Goal: Use online tool/utility: Utilize a website feature to perform a specific function

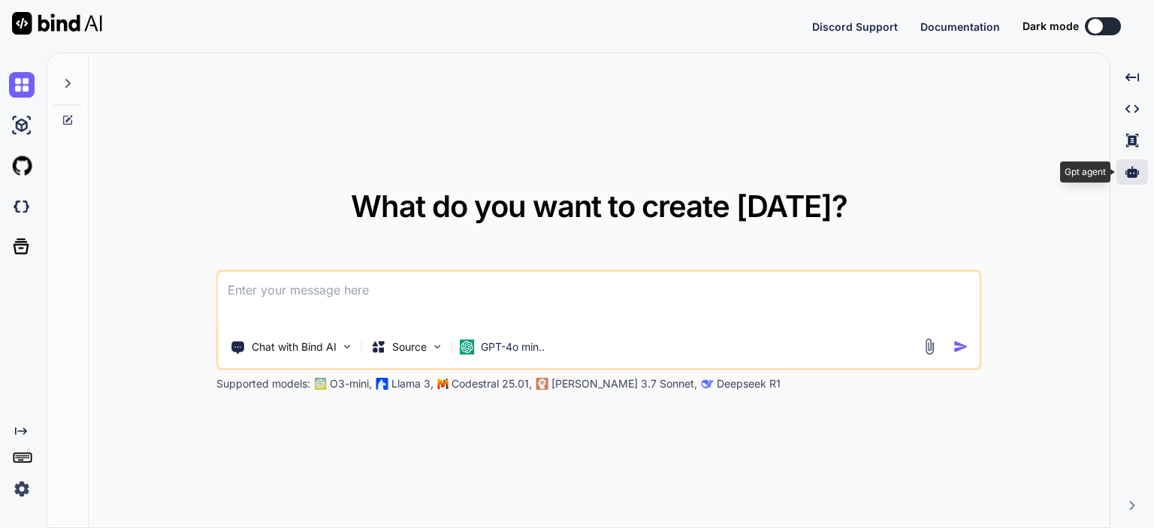
click at [1131, 170] on icon at bounding box center [1132, 171] width 14 height 11
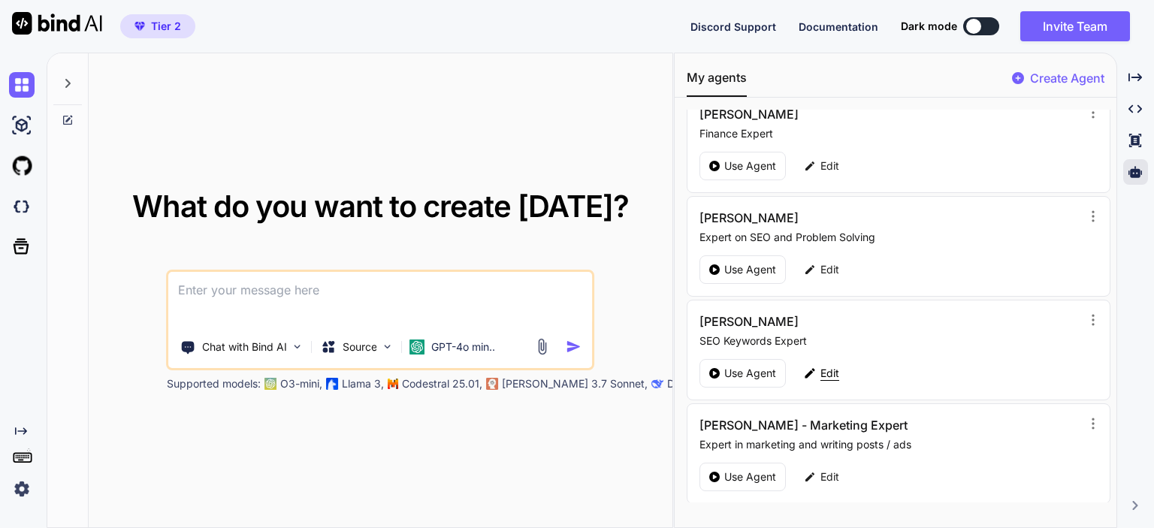
scroll to position [122, 0]
click at [724, 369] on p "Use Agent" at bounding box center [750, 372] width 52 height 15
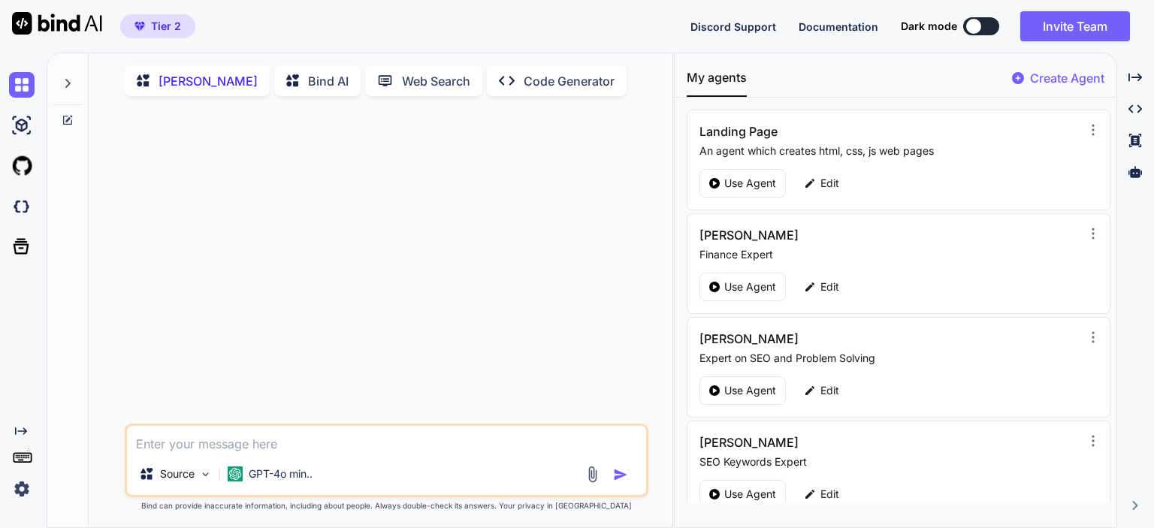
click at [332, 442] on textarea at bounding box center [386, 439] width 519 height 27
type textarea "x"
type textarea "Our software helps eliminate debts for those with Mortgages, Auto Loans, Studen…"
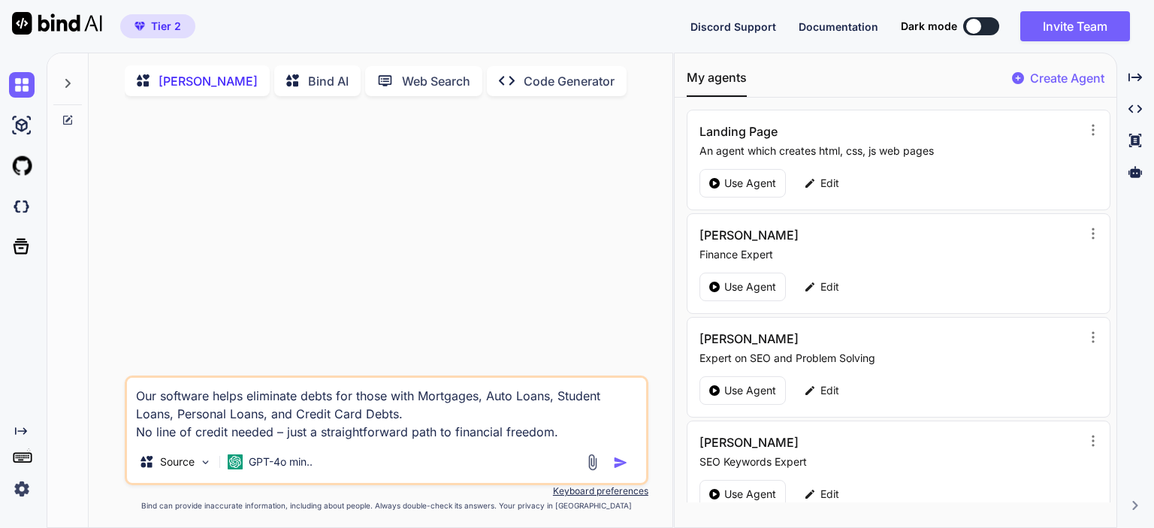
type textarea "x"
type textarea "Our software helps eliminate debts for those with Mortgages, Auto Loans, Studen…"
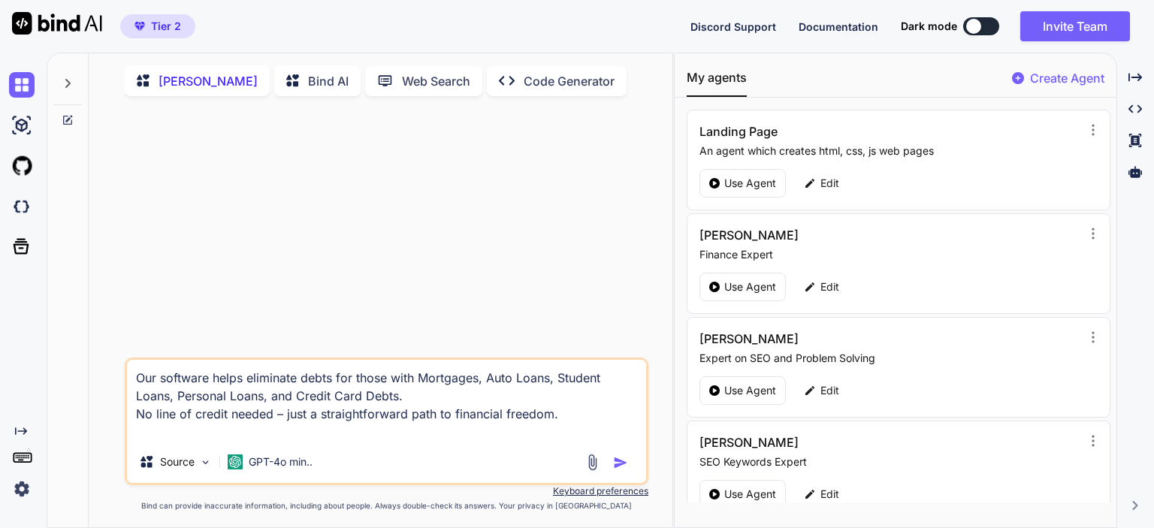
type textarea "x"
type textarea "Our software helps eliminate debts for those with Mortgages, Auto Loans, Studen…"
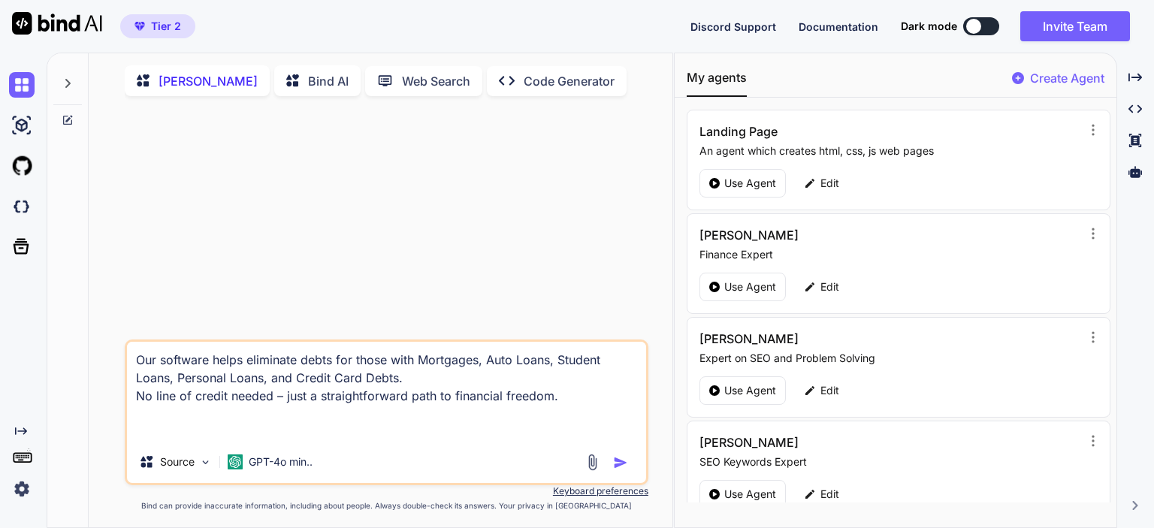
type textarea "x"
type textarea "Our software helps eliminate debts for those with Mortgages, Auto Loans, Studen…"
type textarea "x"
type textarea "Our software helps eliminate debts for those with Mortgages, Auto Loans, Studen…"
type textarea "x"
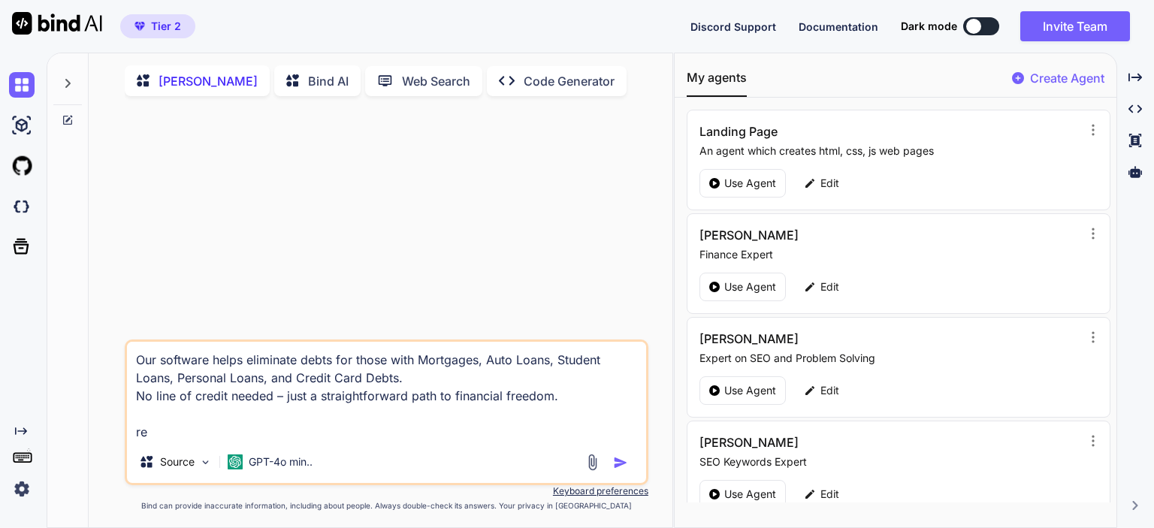
type textarea "Our software helps eliminate debts for those with Mortgages, Auto Loans, Studen…"
type textarea "x"
type textarea "Our software helps eliminate debts for those with Mortgages, Auto Loans, Studen…"
type textarea "x"
type textarea "Our software helps eliminate debts for those with Mortgages, Auto Loans, Studen…"
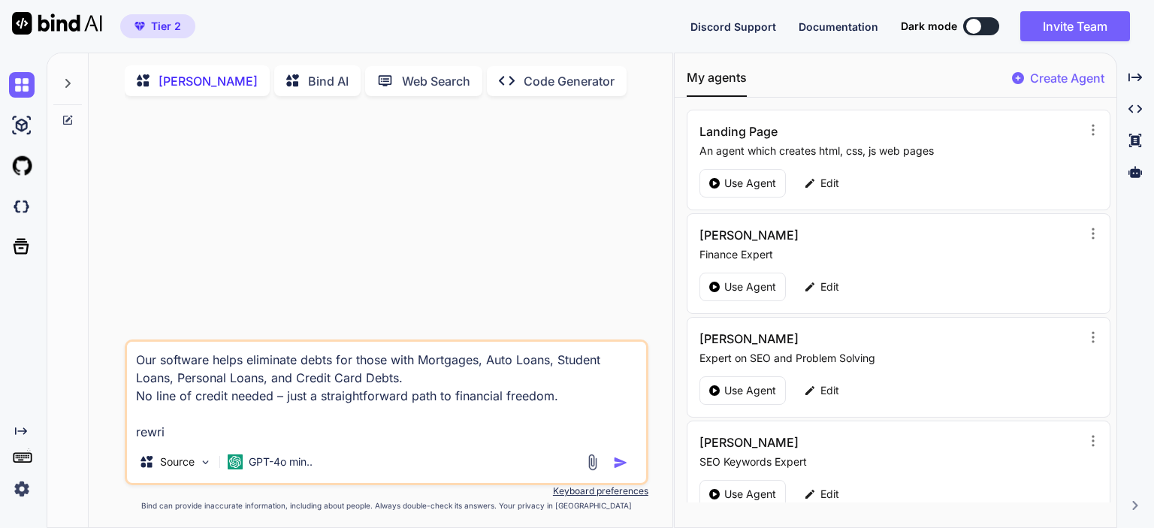
type textarea "x"
type textarea "Our software helps eliminate debts for those with Mortgages, Auto Loans, Studen…"
type textarea "x"
type textarea "Our software helps eliminate debts for those with Mortgages, Auto Loans, Studen…"
type textarea "x"
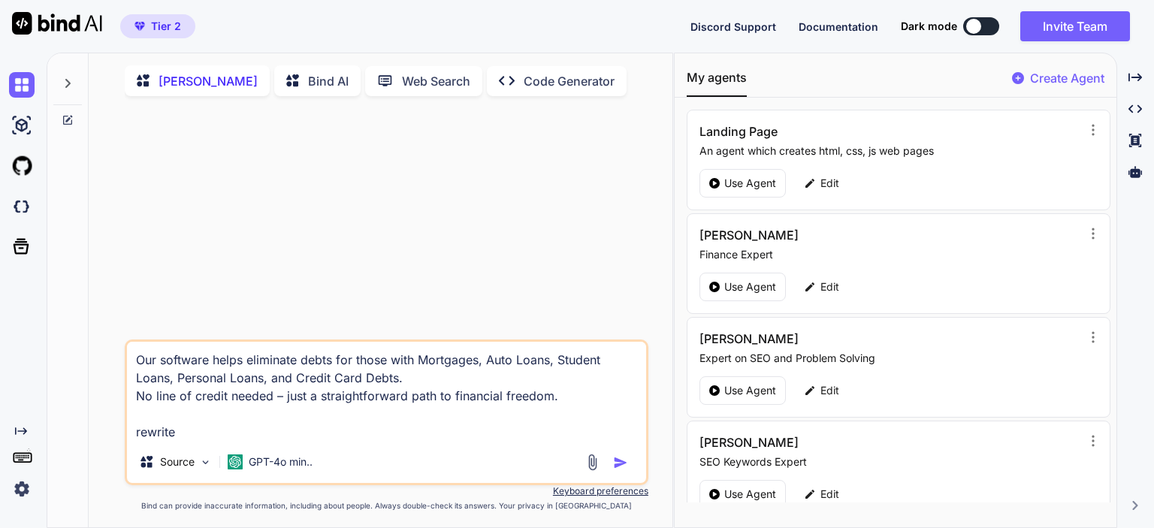
type textarea "Our software helps eliminate debts for those with Mortgages, Auto Loans, Studen…"
type textarea "x"
type textarea "Our software helps eliminate debts for those with Mortgages, Auto Loans, Studen…"
type textarea "x"
type textarea "Our software helps eliminate debts for those with Mortgages, Auto Loans, Studen…"
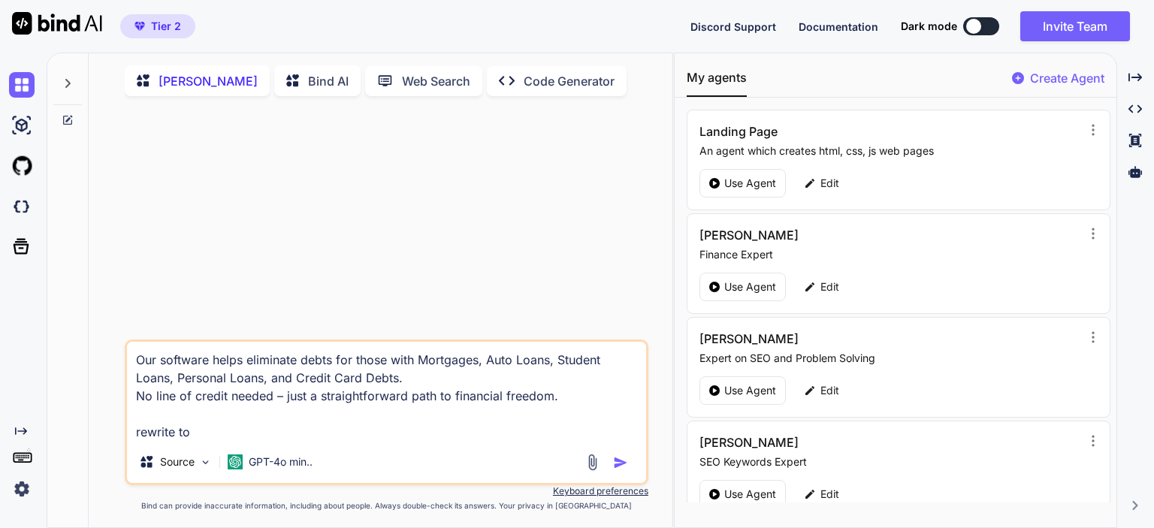
type textarea "x"
type textarea "Our software helps eliminate debts for those with Mortgages, Auto Loans, Studen…"
type textarea "x"
type textarea "Our software helps eliminate debts for those with Mortgages, Auto Loans, Studen…"
type textarea "x"
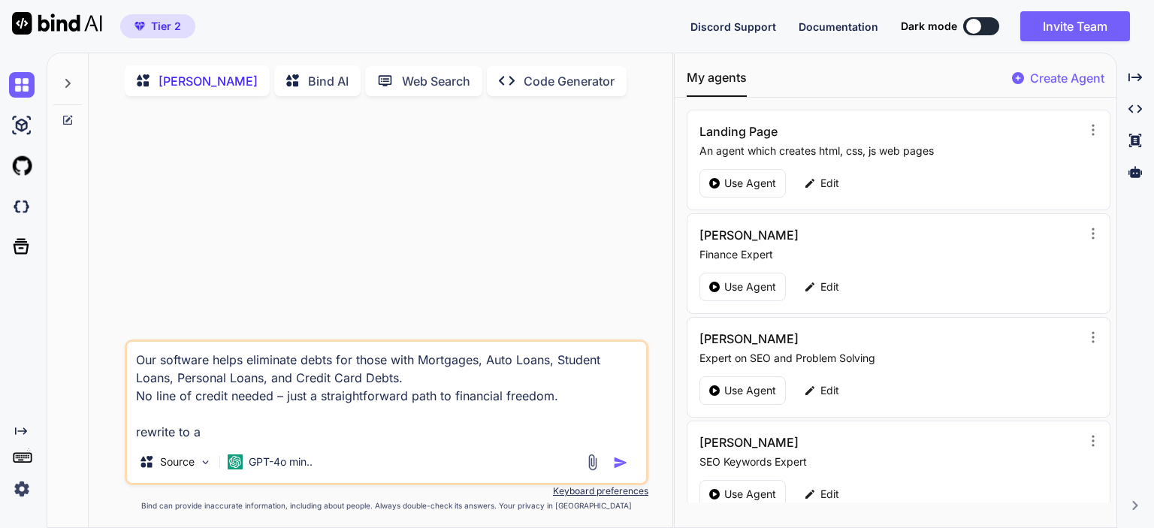
type textarea "Our software helps eliminate debts for those with Mortgages, Auto Loans, Studen…"
type textarea "x"
type textarea "Our software helps eliminate debts for those with Mortgages, Auto Loans, Studen…"
type textarea "x"
type textarea "Our software helps eliminate debts for those with Mortgages, Auto Loans, Studen…"
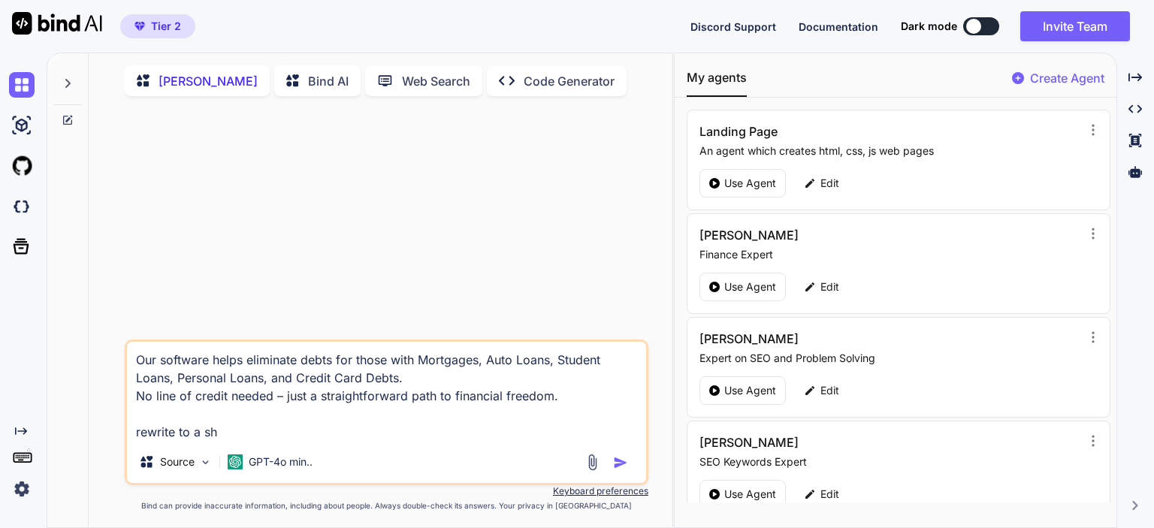
type textarea "x"
type textarea "Our software helps eliminate debts for those with Mortgages, Auto Loans, Studen…"
type textarea "x"
type textarea "Our software helps eliminate debts for those with Mortgages, Auto Loans, Studen…"
type textarea "x"
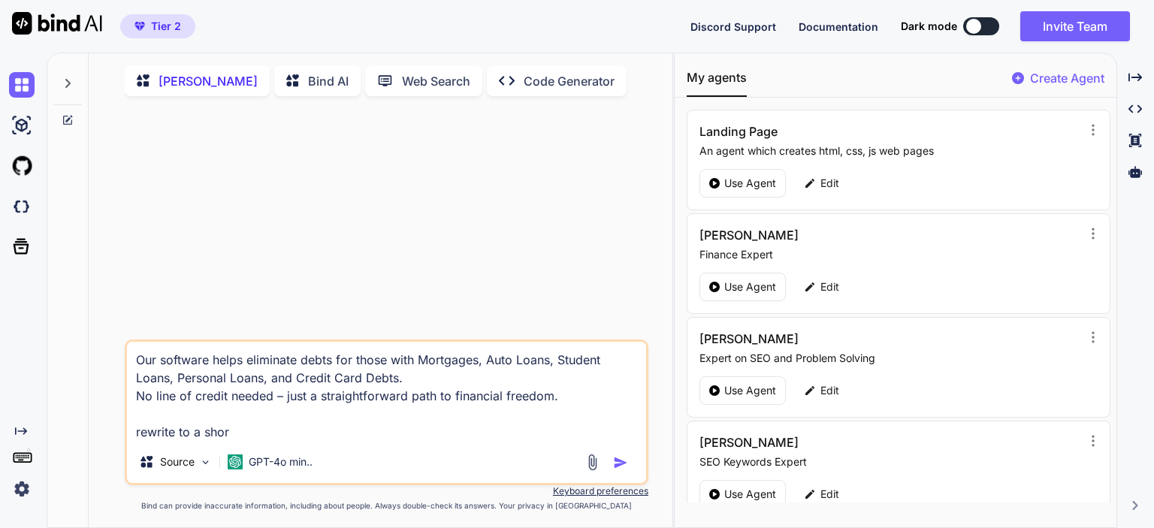
type textarea "Our software helps eliminate debts for those with Mortgages, Auto Loans, Studen…"
type textarea "x"
type textarea "Our software helps eliminate debts for those with Mortgages, Auto Loans, Studen…"
type textarea "x"
type textarea "Our software helps eliminate debts for those with Mortgages, Auto Loans, Studen…"
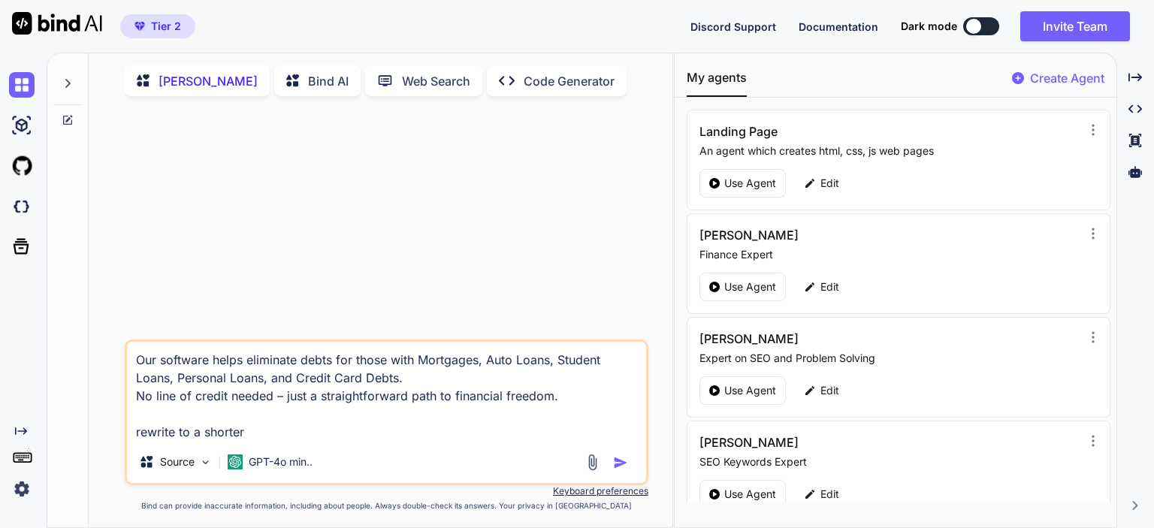
type textarea "x"
type textarea "Our software helps eliminate debts for those with Mortgages, Auto Loans, Studen…"
type textarea "x"
type textarea "Our software helps eliminate debts for those with Mortgages, Auto Loans, Studen…"
type textarea "x"
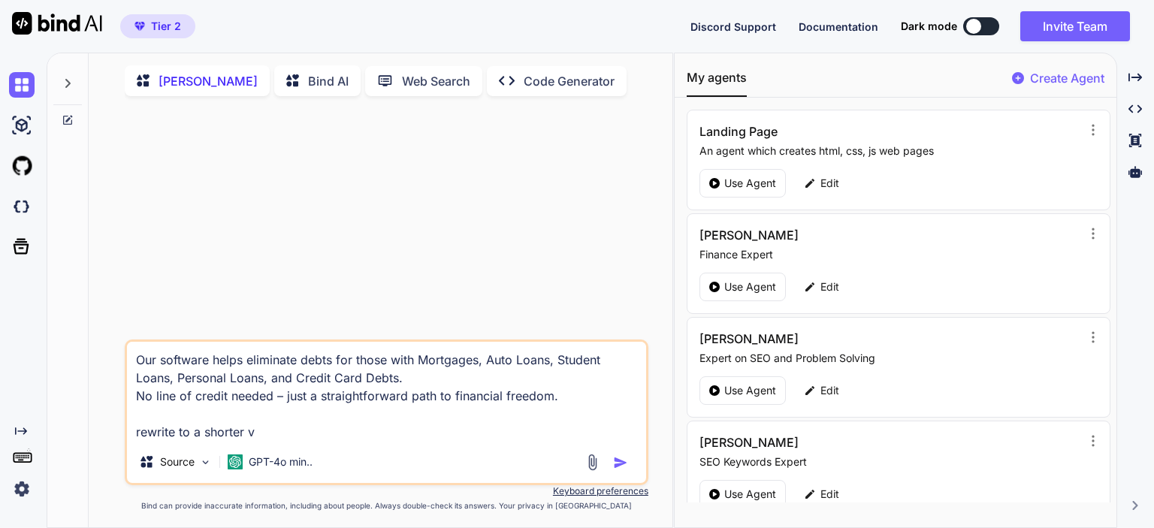
type textarea "Our software helps eliminate debts for those with Mortgages, Auto Loans, Studen…"
type textarea "x"
type textarea "Our software helps eliminate debts for those with Mortgages, Auto Loans, Studen…"
type textarea "x"
type textarea "Our software helps eliminate debts for those with Mortgages, Auto Loans, Studen…"
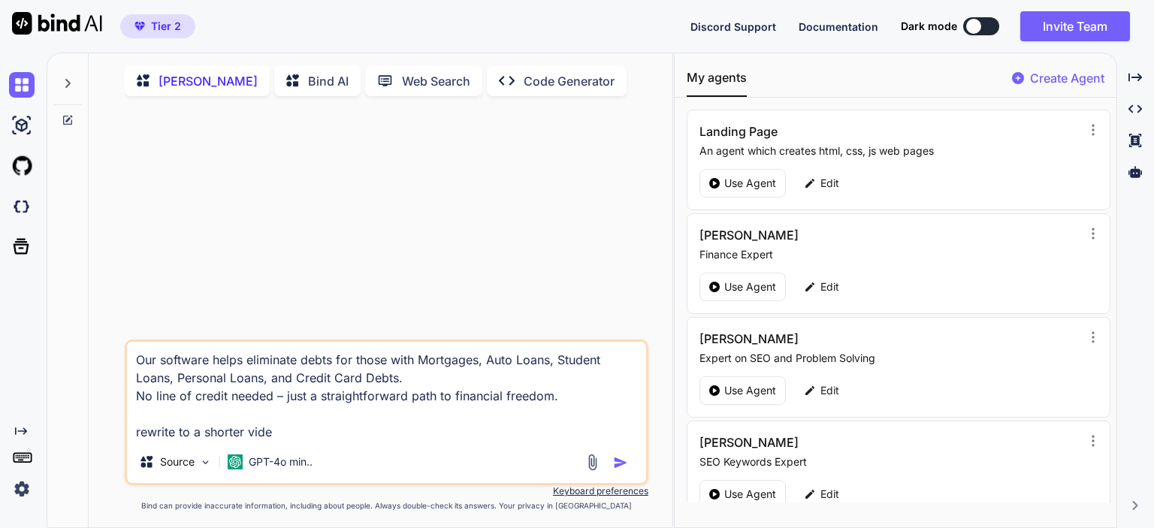
type textarea "x"
type textarea "Our software helps eliminate debts for those with Mortgages, Auto Loans, Studen…"
type textarea "x"
type textarea "Our software helps eliminate debts for those with Mortgages, Auto Loans, Studen…"
type textarea "x"
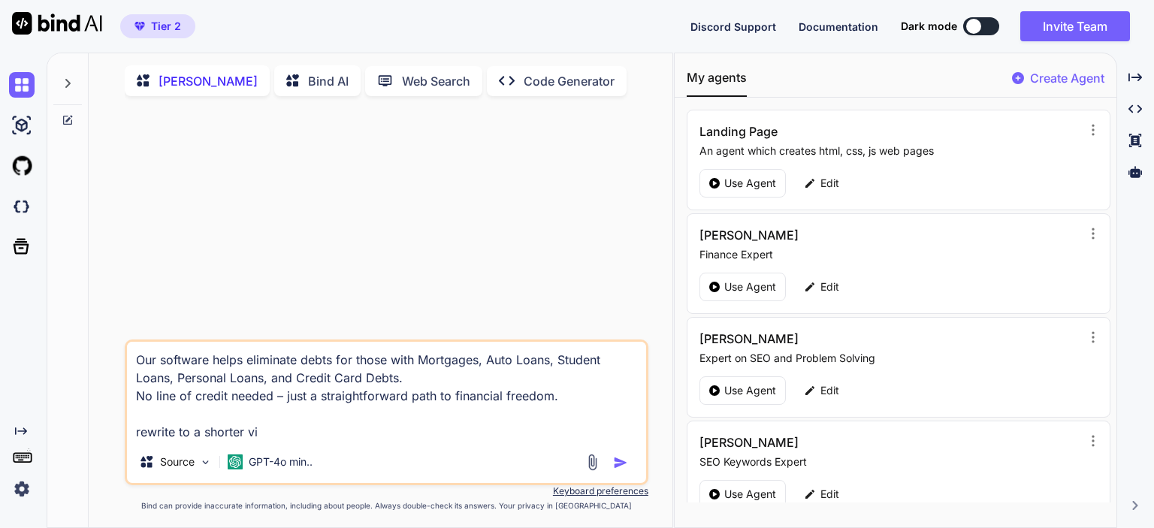
type textarea "Our software helps eliminate debts for those with Mortgages, Auto Loans, Studen…"
type textarea "x"
type textarea "Our software helps eliminate debts for those with Mortgages, Auto Loans, Studen…"
type textarea "x"
type textarea "Our software helps eliminate debts for those with Mortgages, Auto Loans, Studen…"
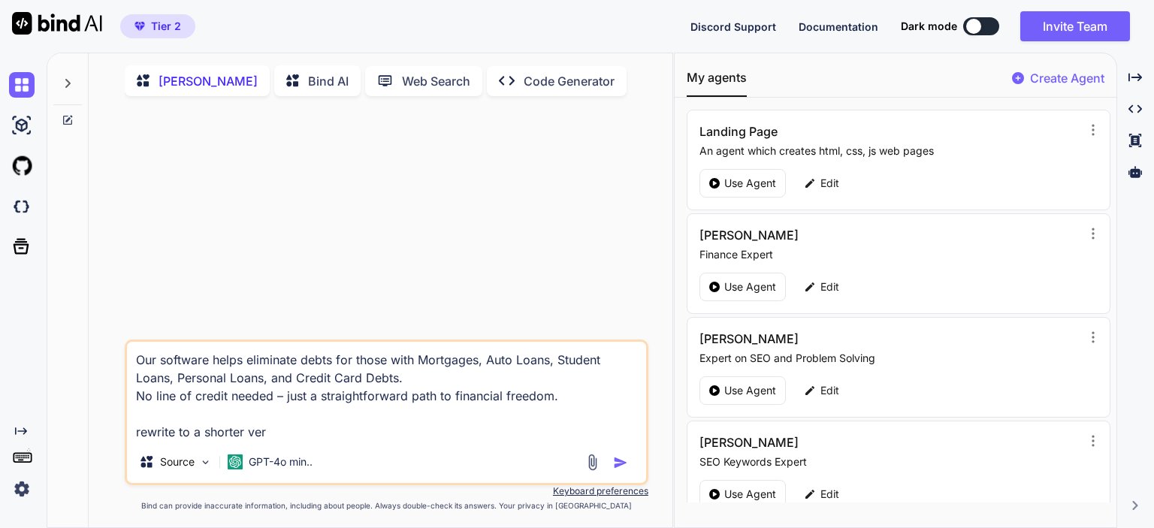
type textarea "x"
type textarea "Our software helps eliminate debts for those with Mortgages, Auto Loans, Studen…"
type textarea "x"
type textarea "Our software helps eliminate debts for those with Mortgages, Auto Loans, Studen…"
type textarea "x"
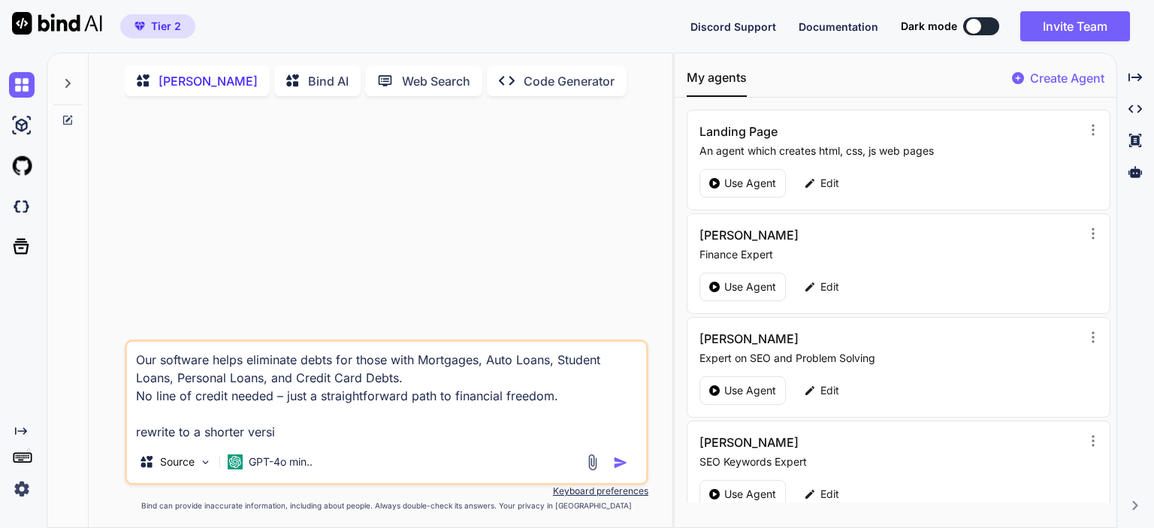
type textarea "Our software helps eliminate debts for those with Mortgages, Auto Loans, Studen…"
type textarea "x"
type textarea "Our software helps eliminate debts for those with Mortgages, Auto Loans, Studen…"
type textarea "x"
type textarea "Our software helps eliminate debts for those with Mortgages, Auto Loans, Studen…"
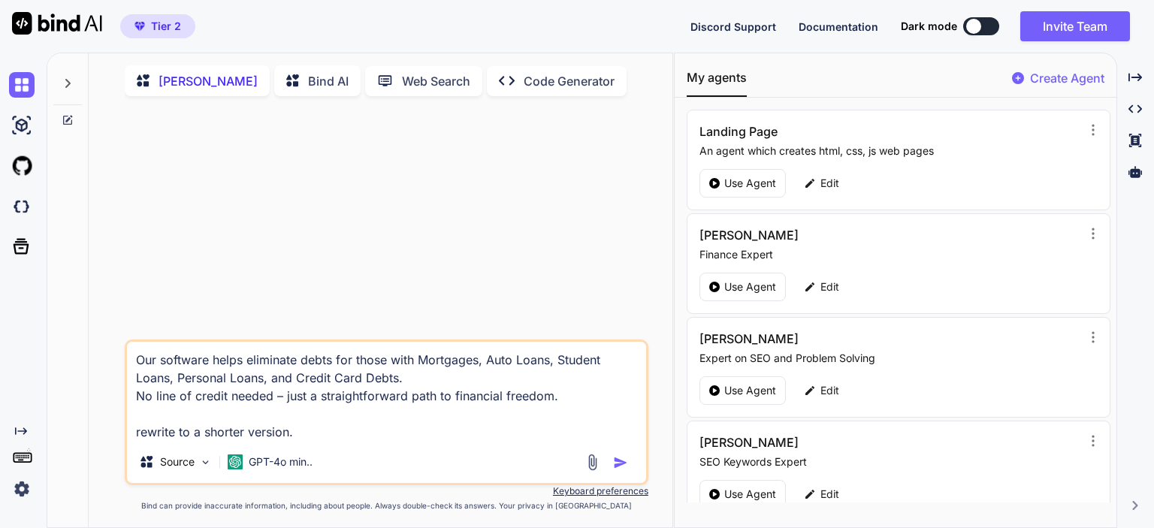
type textarea "x"
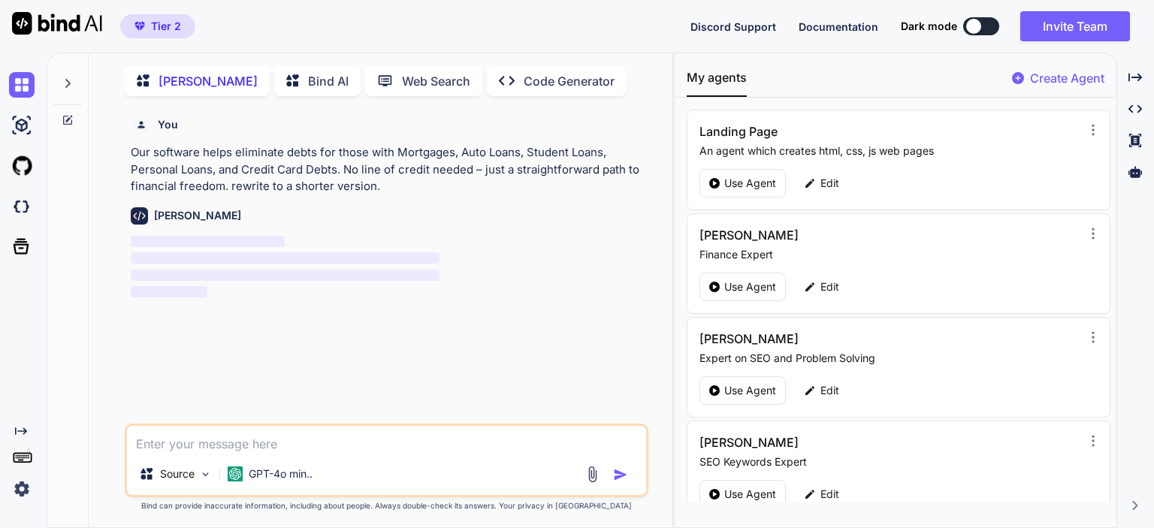
scroll to position [5, 0]
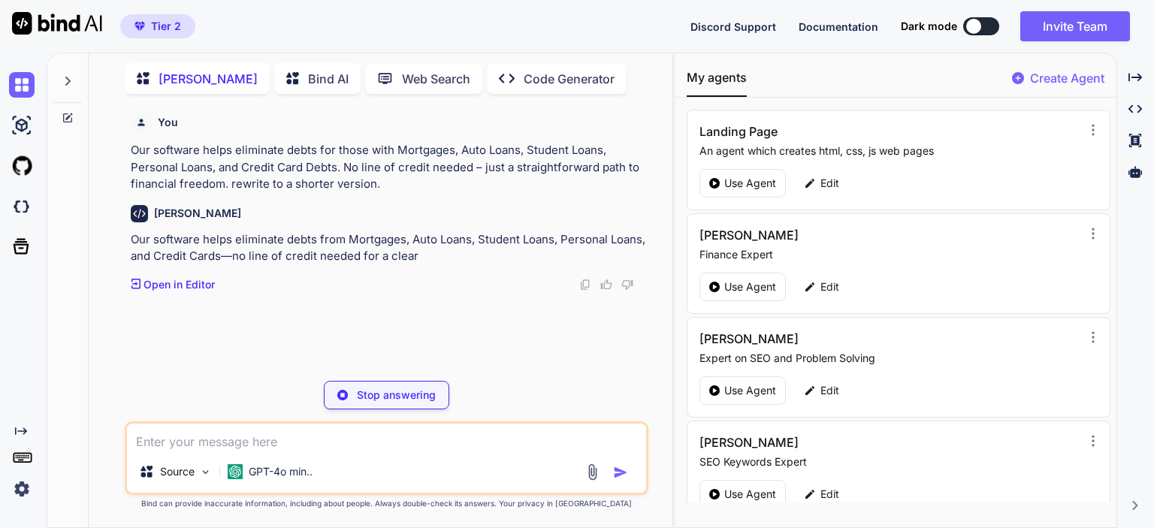
type textarea "x"
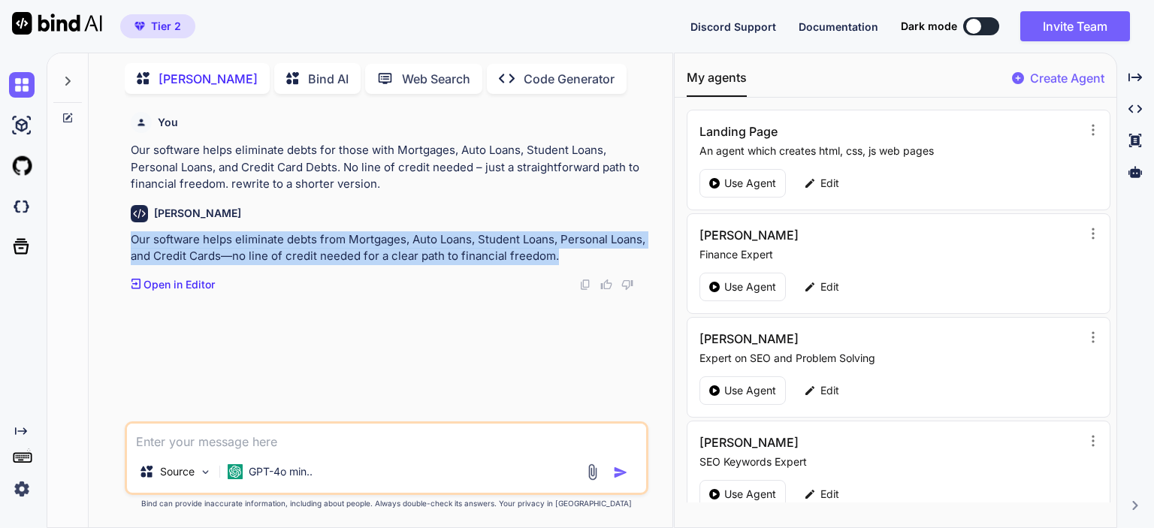
drag, startPoint x: 565, startPoint y: 258, endPoint x: 126, endPoint y: 244, distance: 438.9
click at [128, 244] on div "You Our software helps eliminate debts for those with Mortgages, Auto Loans, St…" at bounding box center [388, 263] width 521 height 315
copy p "Our software helps eliminate debts from Mortgages, Auto Loans, Student Loans, P…"
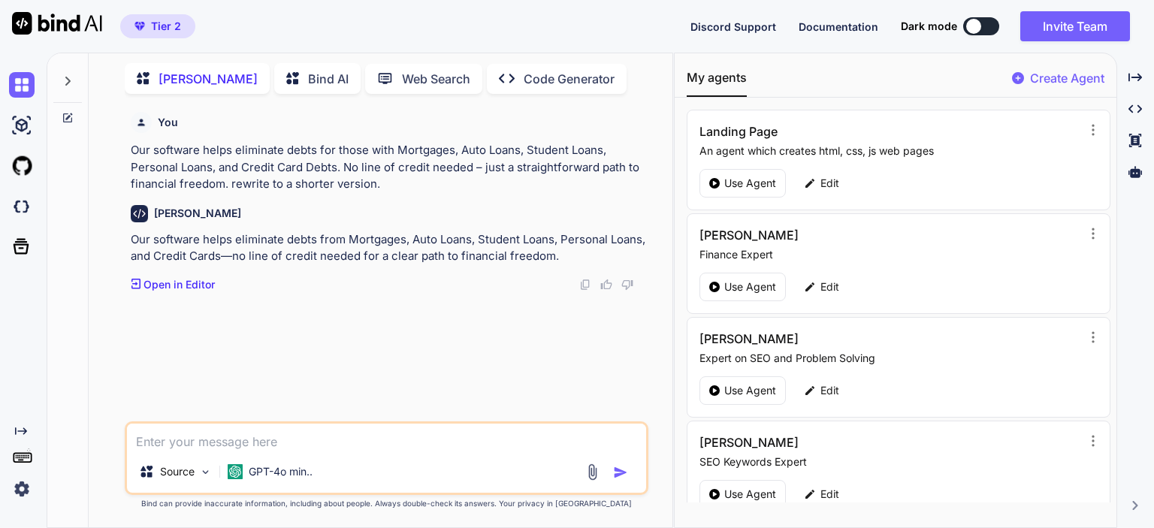
click at [75, 324] on div at bounding box center [67, 289] width 41 height 476
click at [71, 324] on div at bounding box center [67, 289] width 41 height 476
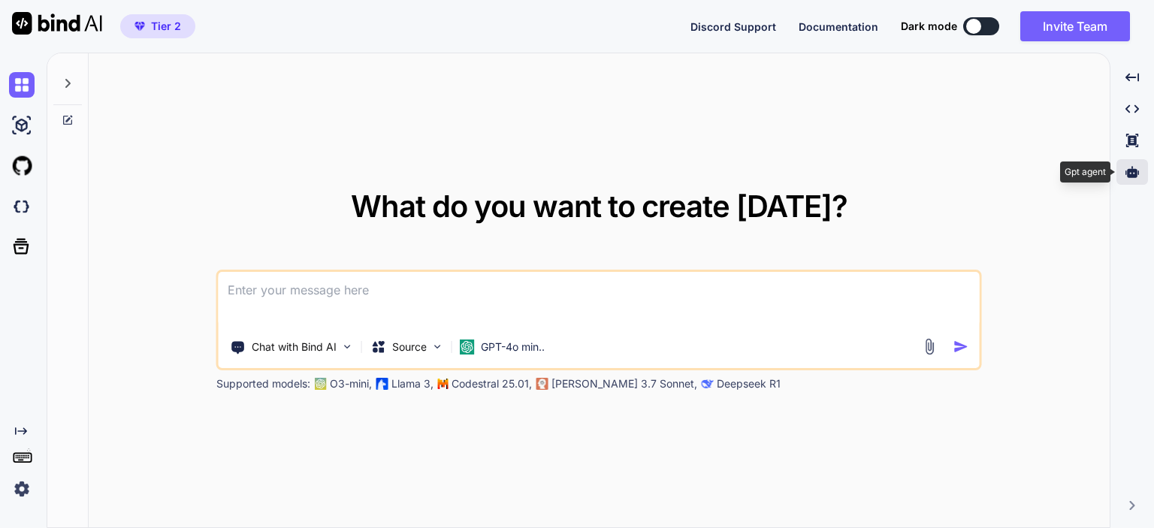
click at [1142, 177] on div at bounding box center [1132, 172] width 32 height 26
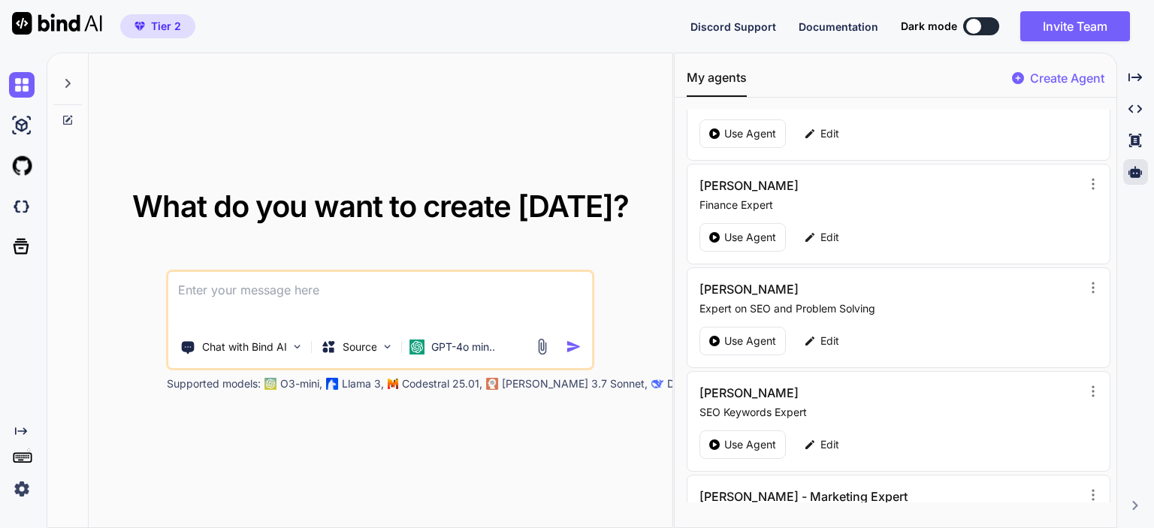
scroll to position [122, 0]
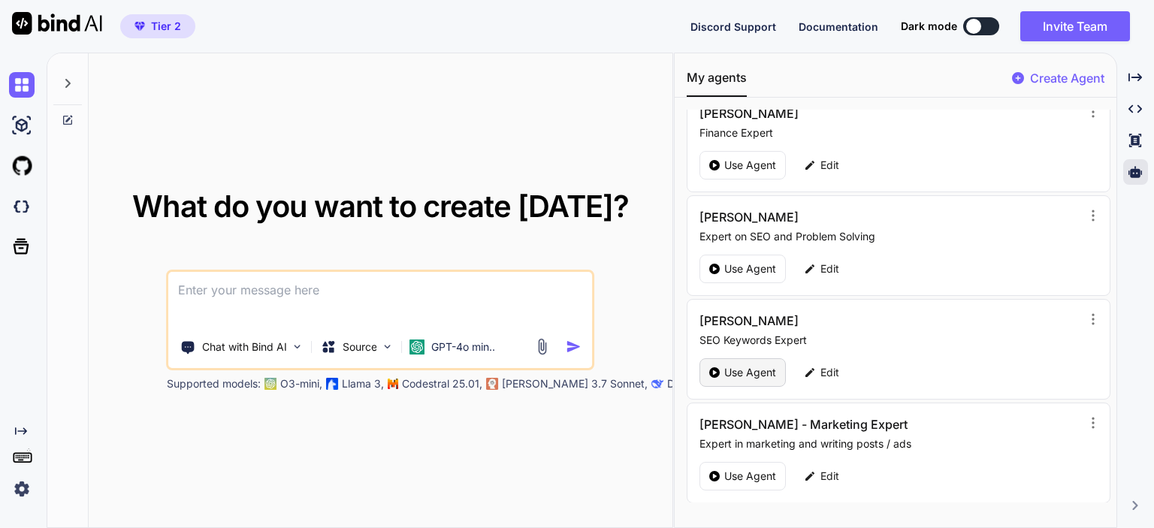
click at [729, 370] on p "Use Agent" at bounding box center [750, 372] width 52 height 15
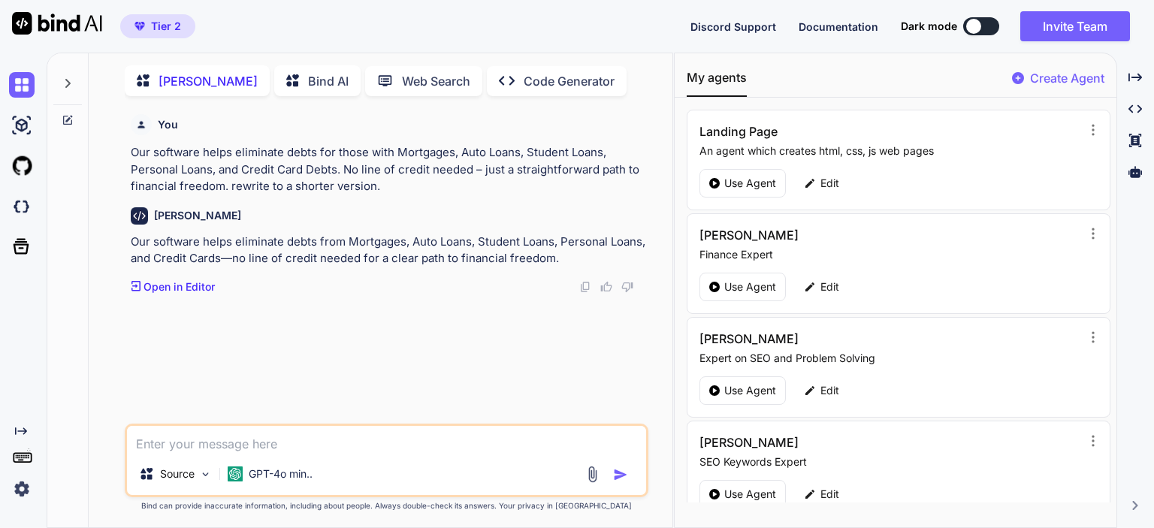
scroll to position [5, 0]
click at [267, 445] on textarea at bounding box center [386, 437] width 519 height 27
type textarea "x"
type textarea "Transform Lives and Your Income, Help Others Shape a Debt-Free Future!"
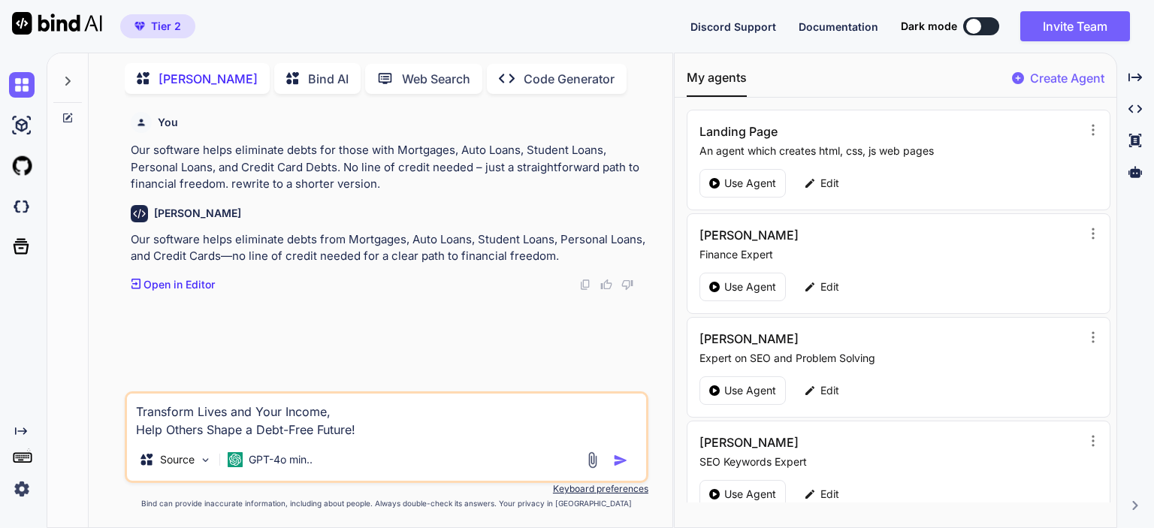
type textarea "x"
type textarea "Transform Lives and Your Income, Help Others Shape a Debt-Free Future!"
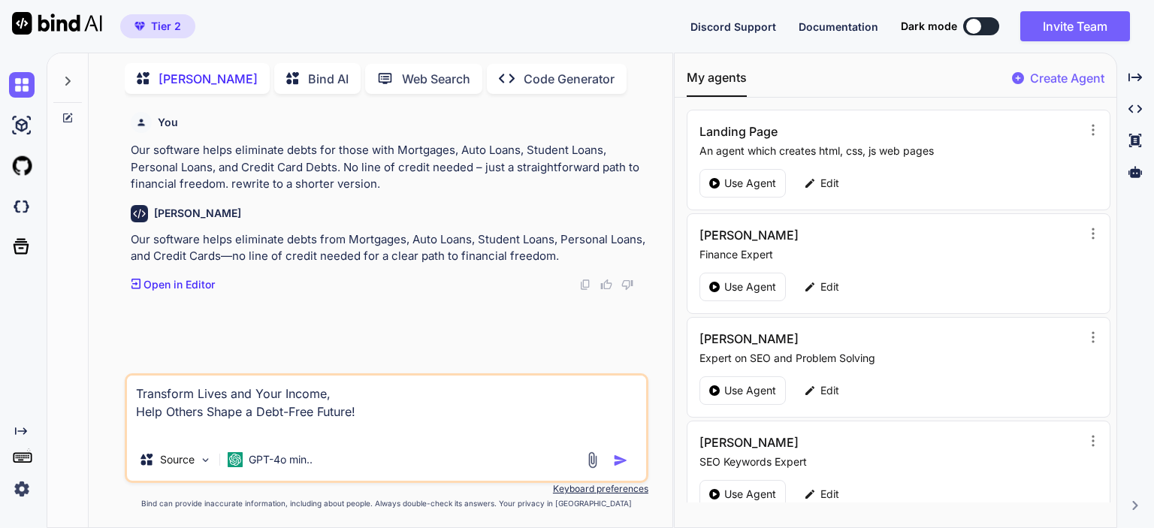
type textarea "x"
type textarea "Transform Lives and Your Income, Help Others Shape a Debt-Free Future!"
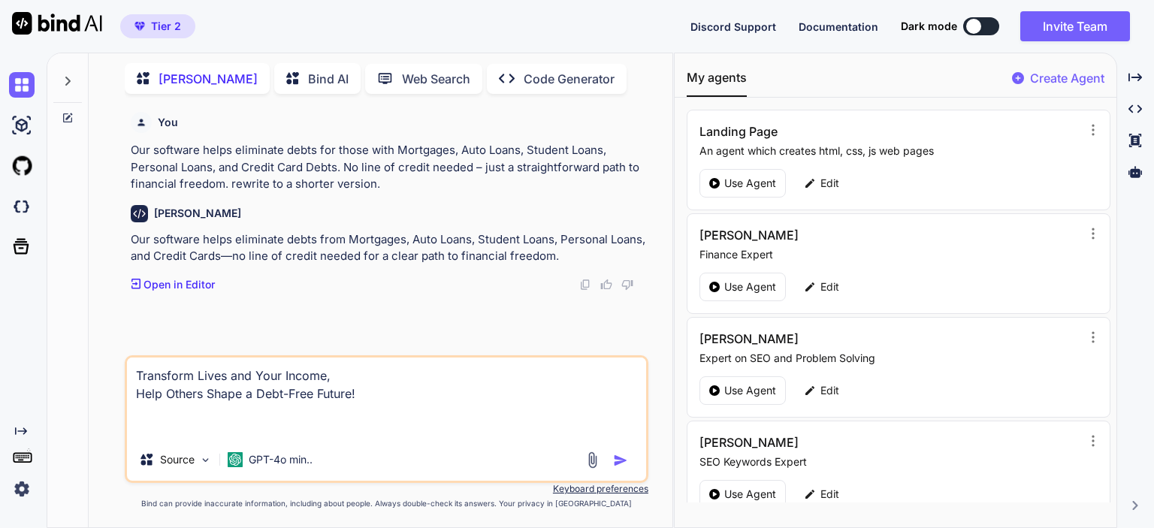
type textarea "x"
type textarea "Transform Lives and Your Income, Help Others Shape a Debt-Free Future!"
click at [391, 394] on textarea "Transform Lives and Your Income, Help Others Shape a Debt-Free Future!" at bounding box center [386, 398] width 519 height 81
type textarea "x"
type textarea "Transform Lives and Your Income, Help Others Shape a Debt-Free Future!"
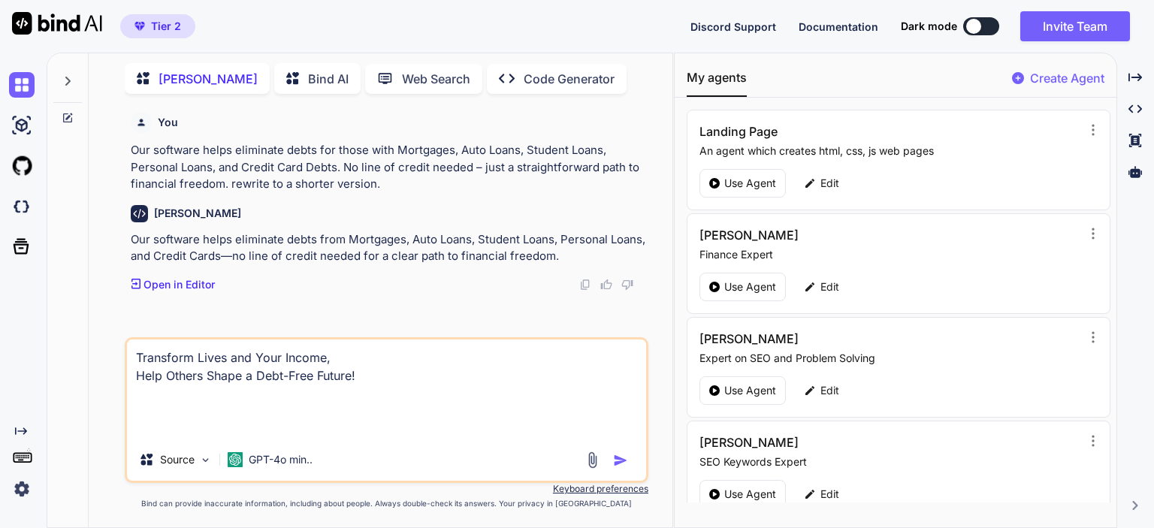
type textarea "x"
type textarea "Transform Lives and Your Income, Help Others Shape a Debt-Free Future!"
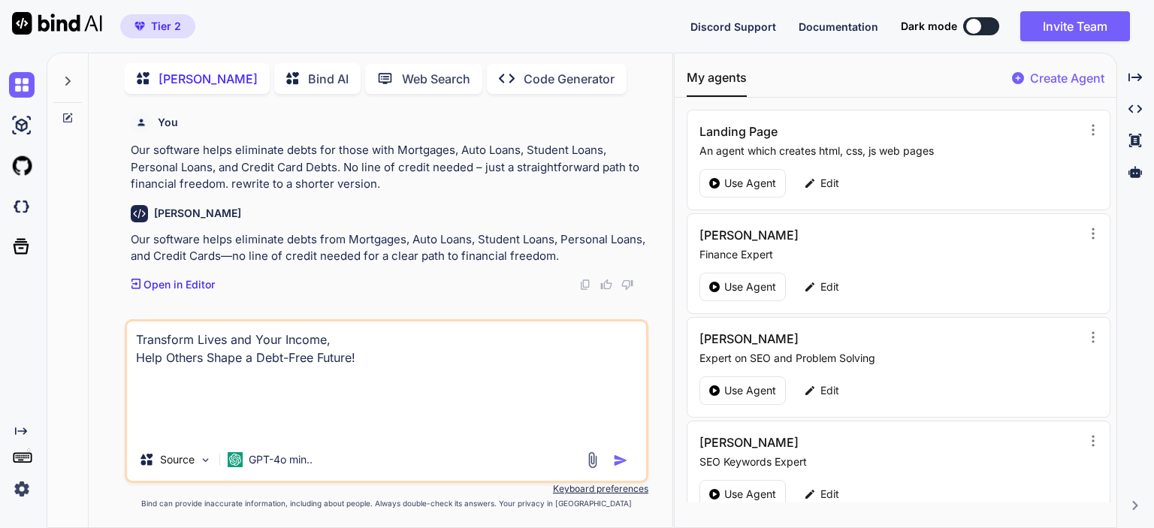
paste textarea "Please rewrite the text.. please make it dynamic, interesting, helpful and try …"
type textarea "x"
type textarea "Transform Lives and Your Income, Help Others Shape a Debt-Free Future! Please r…"
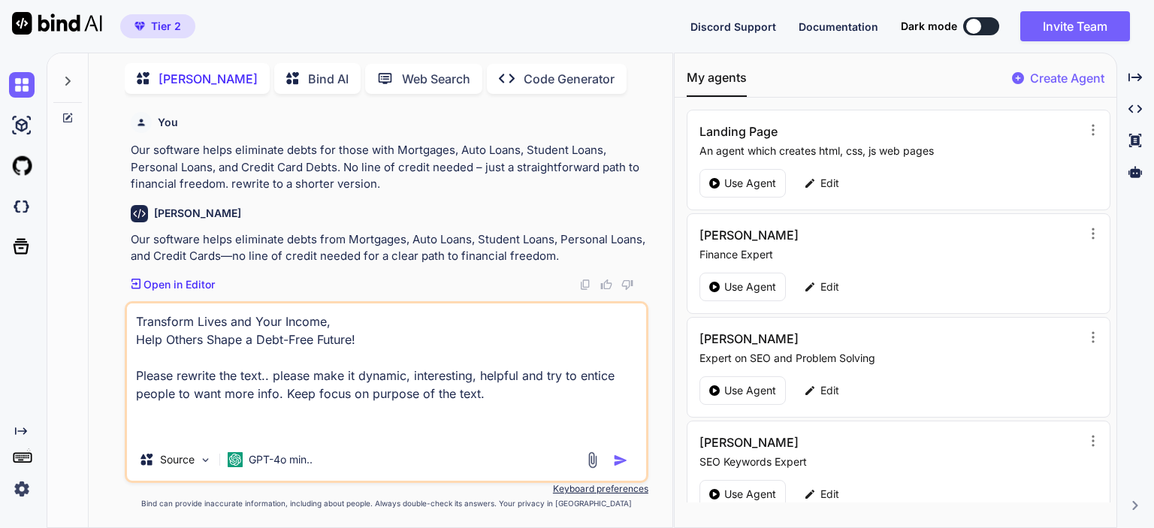
type textarea "x"
type textarea "Transform Lives and Your Income, Help Others Shape a Debt-Free Future! Please r…"
type textarea "x"
type textarea "Transform Lives and Your Income, Help Others Shape a Debt-Free Future! Please r…"
type textarea "x"
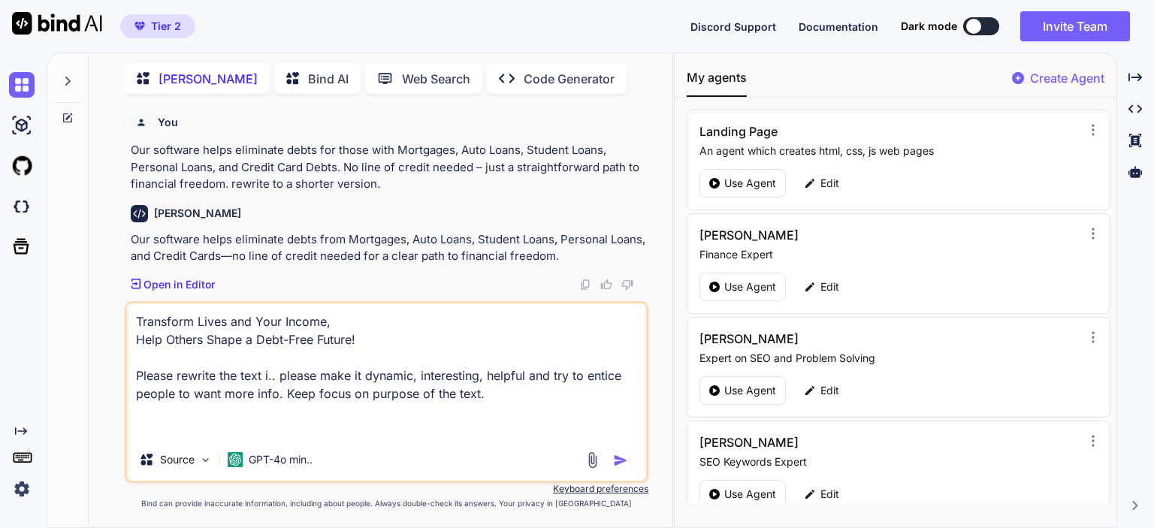
type textarea "Transform Lives and Your Income, Help Others Shape a Debt-Free Future! Please r…"
type textarea "x"
type textarea "Transform Lives and Your Income, Help Others Shape a Debt-Free Future! Please r…"
type textarea "x"
type textarea "Transform Lives and Your Income, Help Others Shape a Debt-Free Future! Please r…"
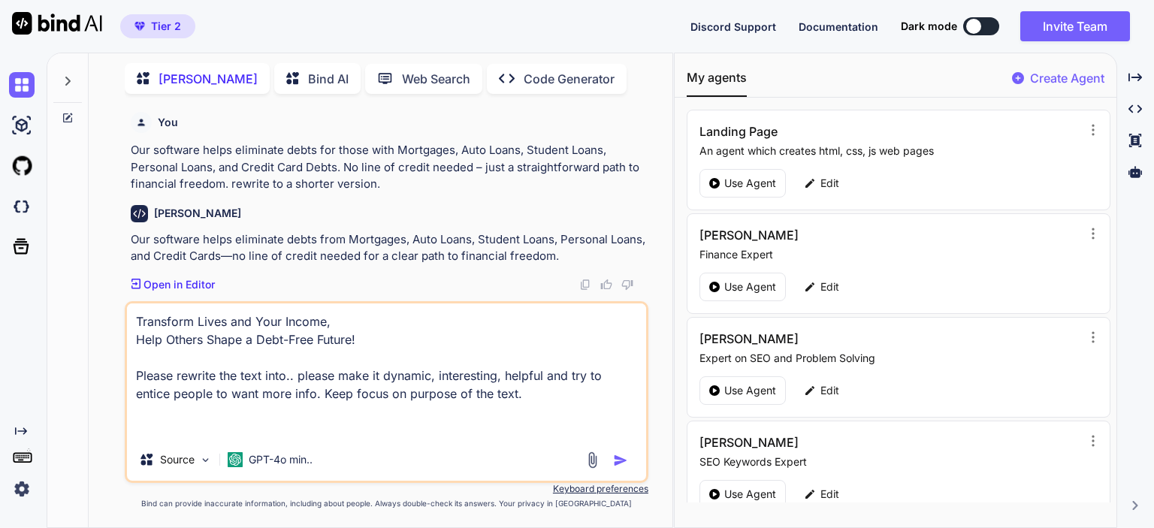
type textarea "x"
type textarea "Transform Lives and Your Income, Help Others Shape a Debt-Free Future! Please r…"
type textarea "x"
type textarea "Transform Lives and Your Income, Help Others Shape a Debt-Free Future! Please r…"
type textarea "x"
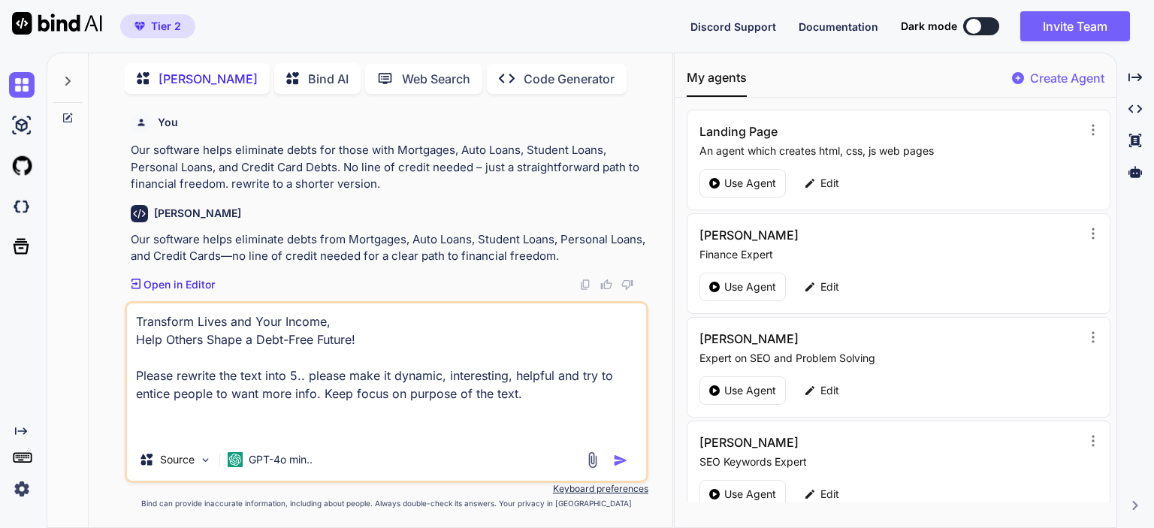
type textarea "Transform Lives and Your Income, Help Others Shape a Debt-Free Future! Please r…"
type textarea "x"
type textarea "Transform Lives and Your Income, Help Others Shape a Debt-Free Future! Please r…"
type textarea "x"
type textarea "Transform Lives and Your Income, Help Others Shape a Debt-Free Future! Please r…"
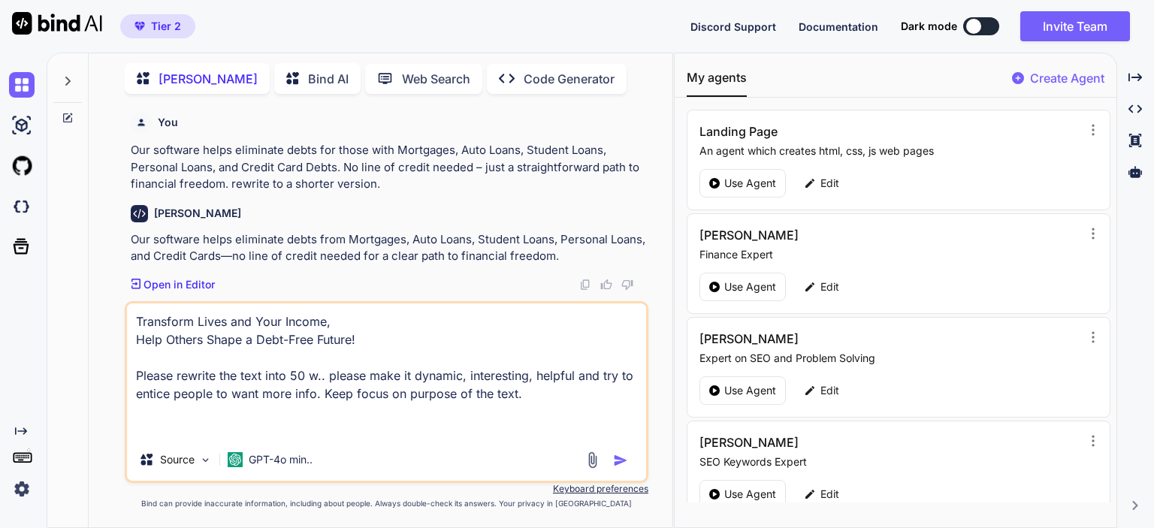
type textarea "x"
type textarea "Transform Lives and Your Income, Help Others Shape a Debt-Free Future! Please r…"
type textarea "x"
type textarea "Transform Lives and Your Income, Help Others Shape a Debt-Free Future! Please r…"
type textarea "x"
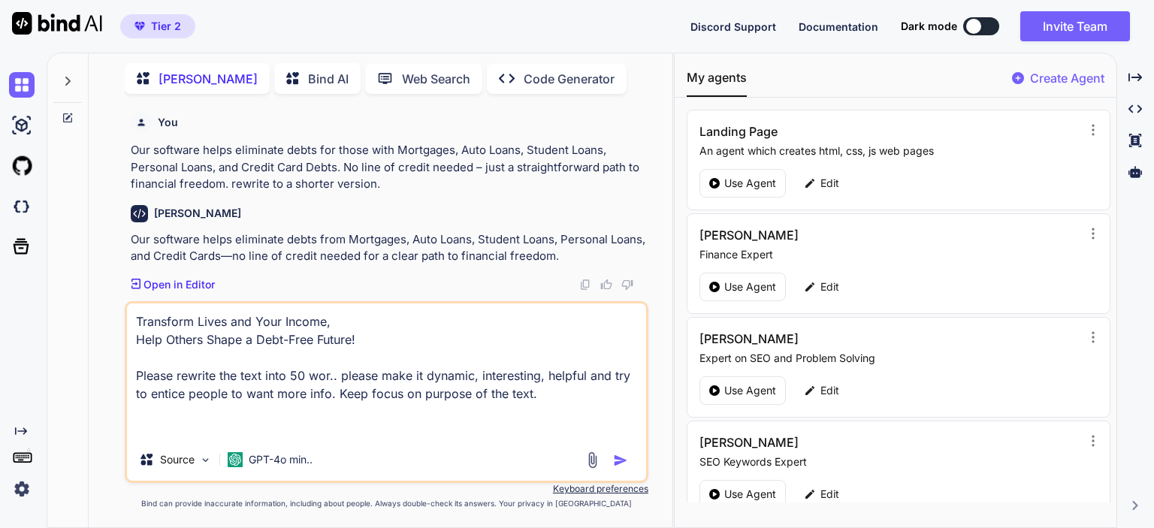
type textarea "Transform Lives and Your Income, Help Others Shape a Debt-Free Future! Please r…"
type textarea "x"
type textarea "Transform Lives and Your Income, Help Others Shape a Debt-Free Future! Please r…"
click at [579, 396] on textarea "Transform Lives and Your Income, Help Others Shape a Debt-Free Future! Please r…" at bounding box center [386, 370] width 519 height 135
click at [343, 379] on textarea "Transform Lives and Your Income, Help Others Shape a Debt-Free Future! Please r…" at bounding box center [386, 370] width 519 height 135
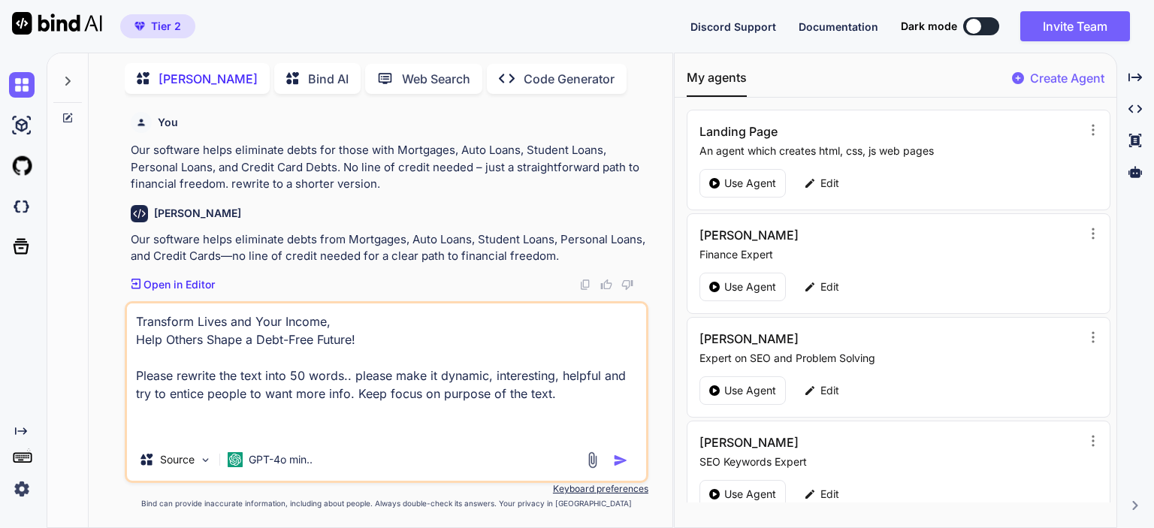
type textarea "x"
type textarea "Transform Lives and Your Income, Help Others Shape a Debt-Free Future! Please r…"
type textarea "x"
type textarea "Transform Lives and Your Income, Help Others Shape a Debt-Free Future! Please r…"
type textarea "x"
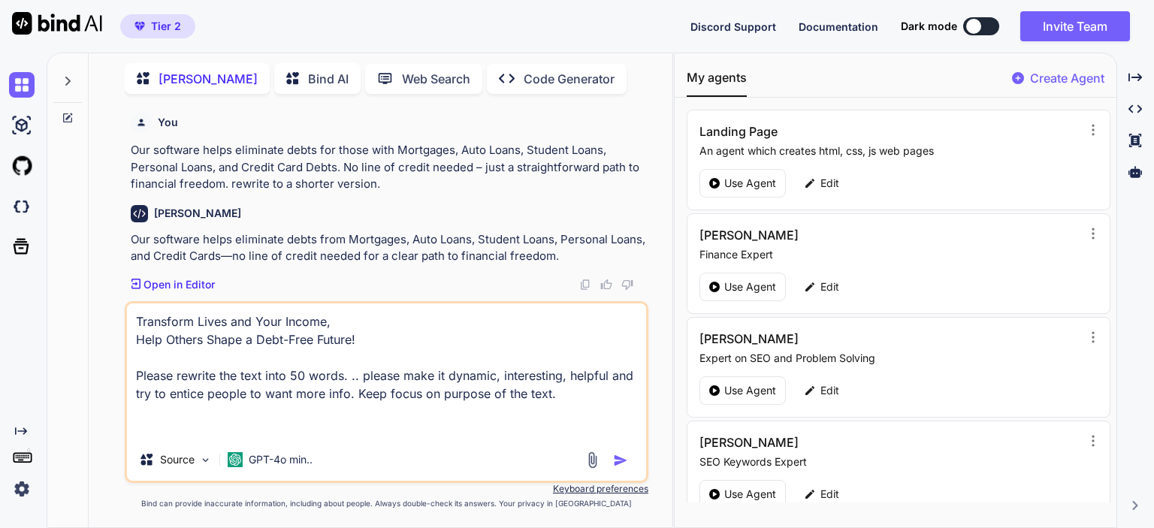
type textarea "Transform Lives and Your Income, Help Others Shape a Debt-Free Future! Please r…"
type textarea "x"
type textarea "Transform Lives and Your Income, Help Others Shape a Debt-Free Future! Please r…"
type textarea "x"
type textarea "Transform Lives and Your Income, Help Others Shape a Debt-Free Future! Please r…"
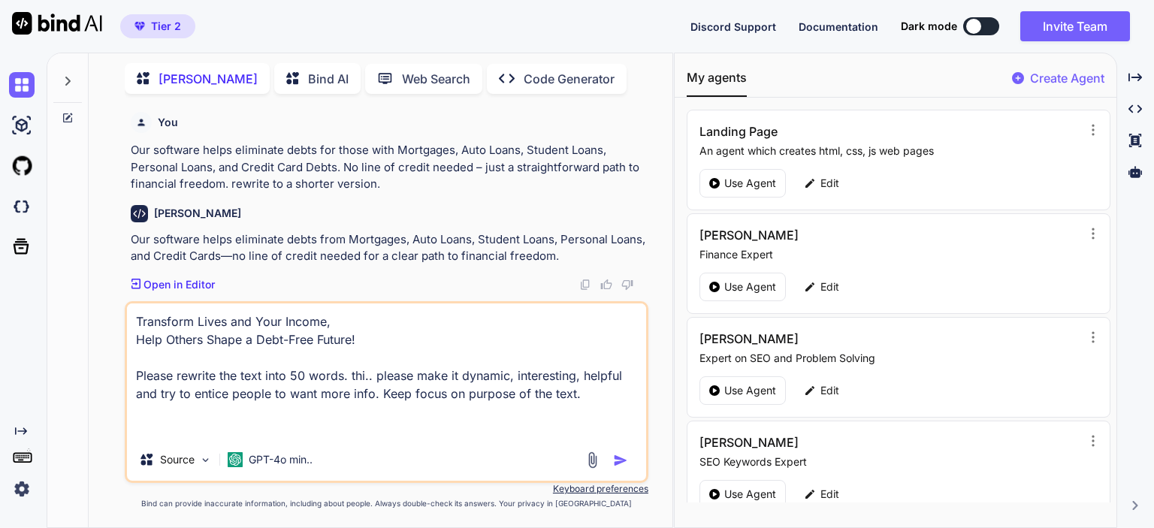
type textarea "x"
type textarea "Transform Lives and Your Income, Help Others Shape a Debt-Free Future! Please r…"
type textarea "x"
type textarea "Transform Lives and Your Income, Help Others Shape a Debt-Free Future! Please r…"
type textarea "x"
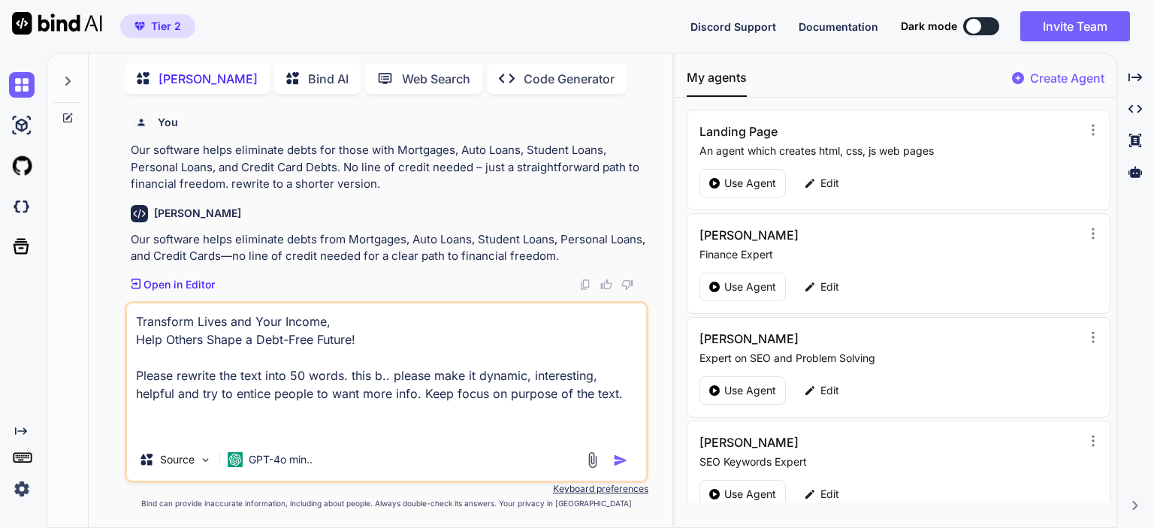
type textarea "Transform Lives and Your Income, Help Others Shape a Debt-Free Future! Please r…"
type textarea "x"
type textarea "Transform Lives and Your Income, Help Others Shape a Debt-Free Future! Please r…"
type textarea "x"
type textarea "Transform Lives and Your Income, Help Others Shape a Debt-Free Future! Please r…"
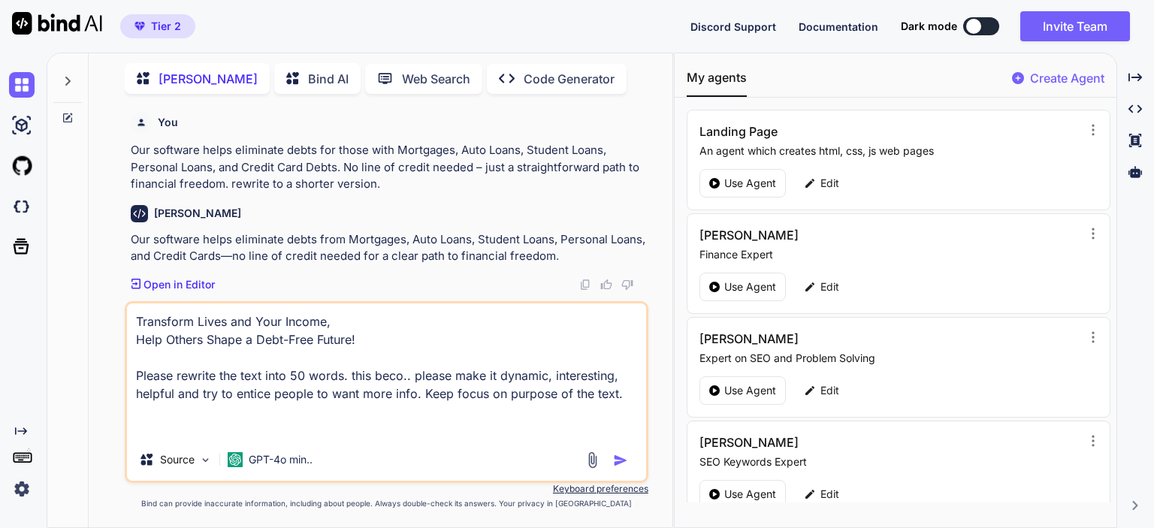
type textarea "x"
type textarea "Transform Lives and Your Income, Help Others Shape a Debt-Free Future! Please r…"
type textarea "x"
type textarea "Transform Lives and Your Income, Help Others Shape a Debt-Free Future! Please r…"
type textarea "x"
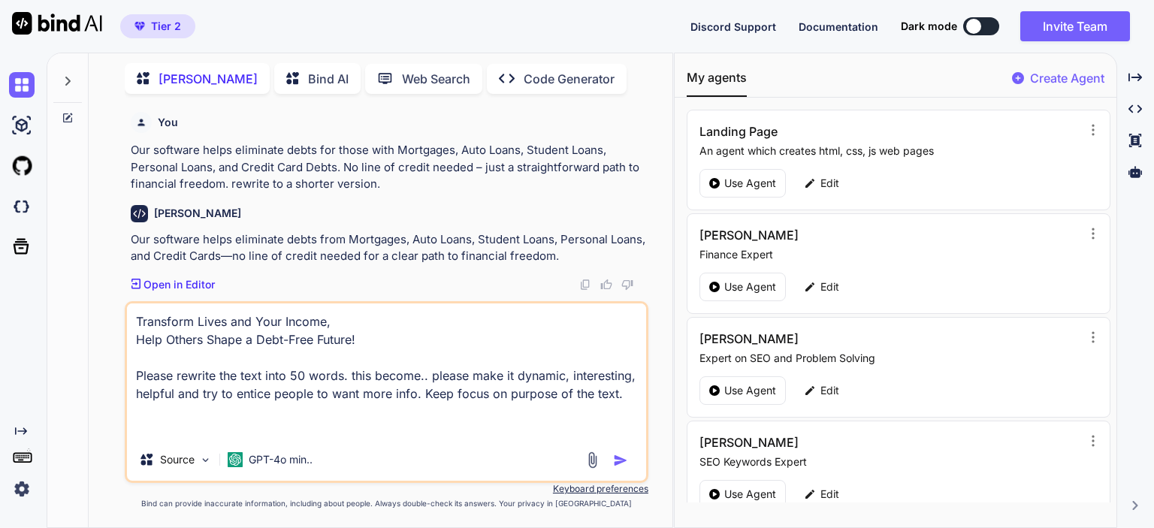
type textarea "Transform Lives and Your Income, Help Others Shape a Debt-Free Future! Please r…"
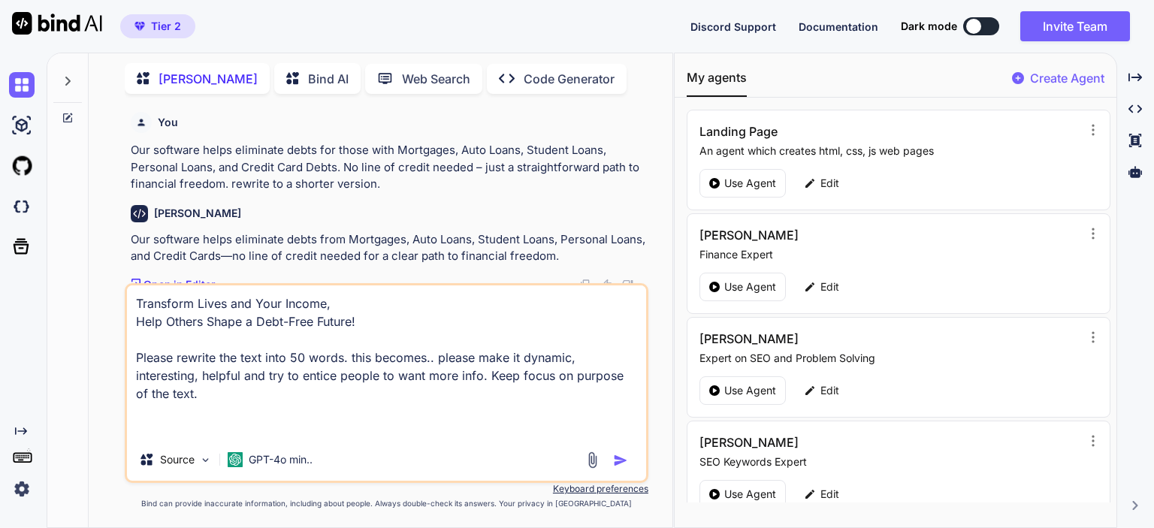
type textarea "x"
type textarea "Transform Lives and Your Income, Help Others Shape a Debt-Free Future! Please r…"
type textarea "x"
type textarea "Transform Lives and Your Income, Help Others Shape a Debt-Free Future! Please r…"
type textarea "x"
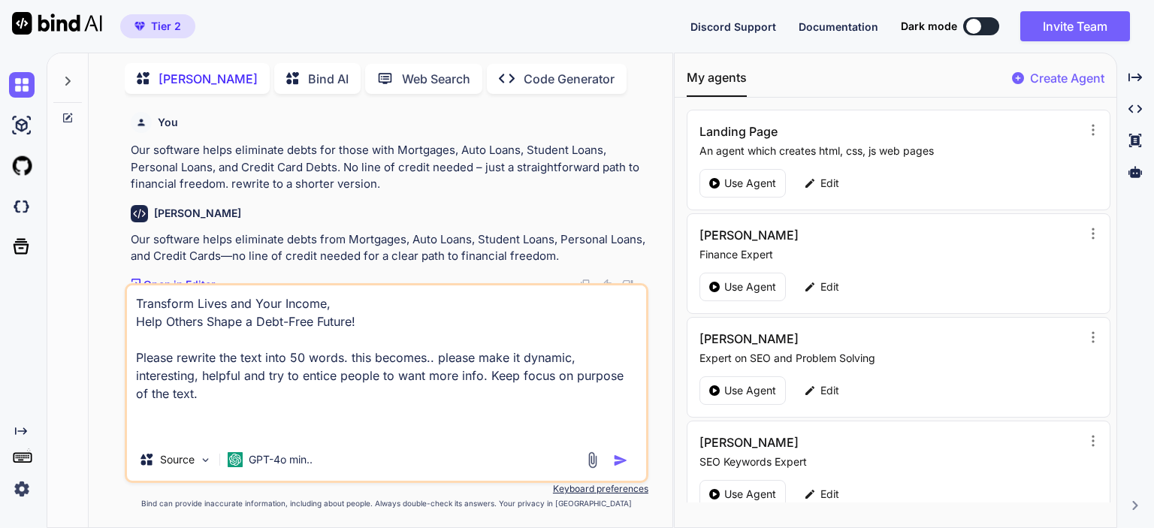
type textarea "Transform Lives and Your Income, Help Others Shape a Debt-Free Future! Please r…"
type textarea "x"
type textarea "Transform Lives and Your Income, Help Others Shape a Debt-Free Future! Please r…"
type textarea "x"
type textarea "Transform Lives and Your Income, Help Others Shape a Debt-Free Future! Please r…"
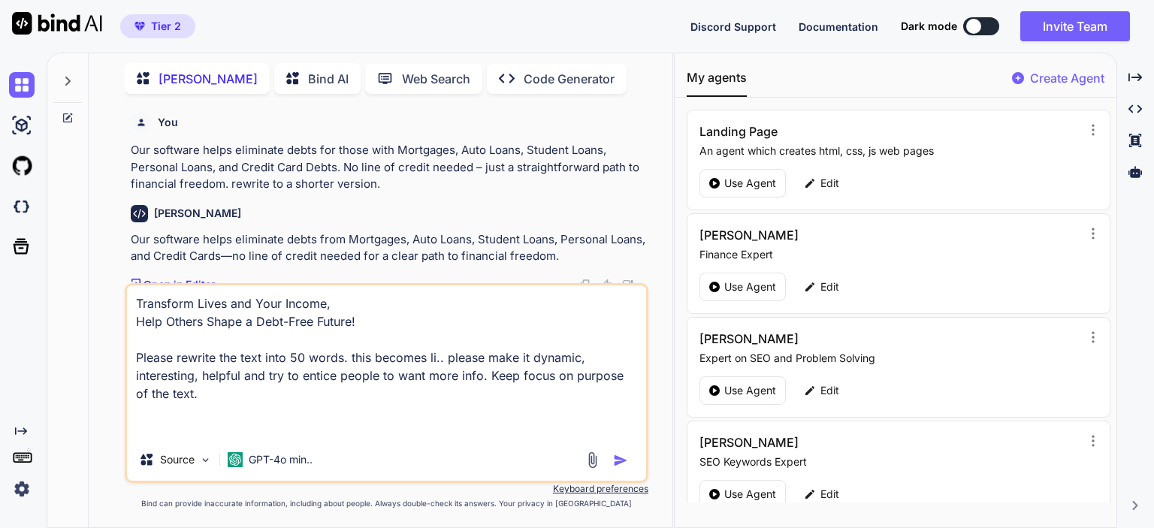
type textarea "x"
type textarea "Transform Lives and Your Income, Help Others Shape a Debt-Free Future! Please r…"
type textarea "x"
type textarea "Transform Lives and Your Income, Help Others Shape a Debt-Free Future! Please r…"
type textarea "x"
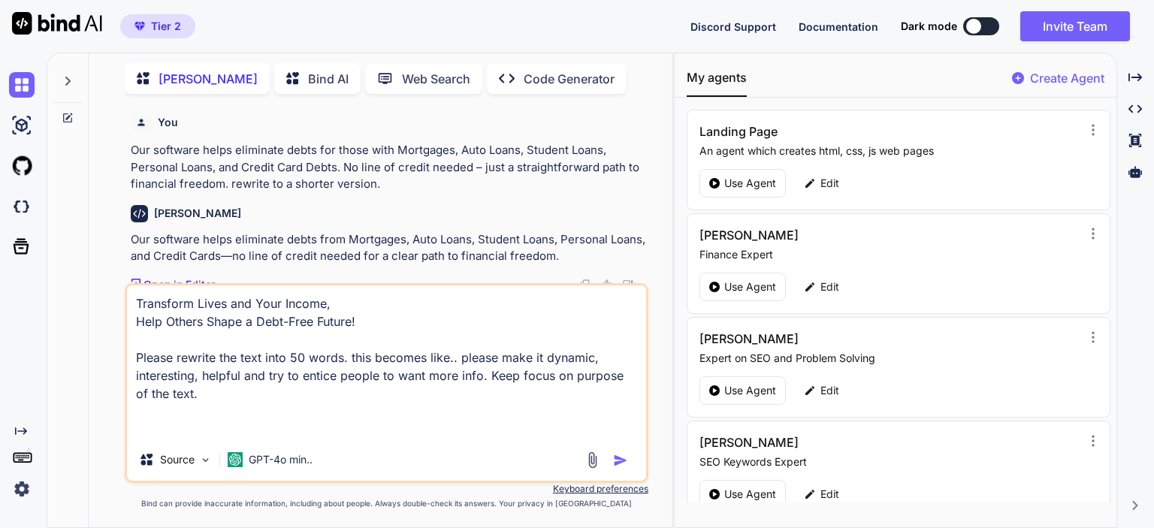
type textarea "Transform Lives and Your Income, Help Others Shape a Debt-Free Future! Please r…"
type textarea "x"
type textarea "Transform Lives and Your Income, Help Others Shape a Debt-Free Future! Please r…"
type textarea "x"
type textarea "Transform Lives and Your Income, Help Others Shape a Debt-Free Future! Please r…"
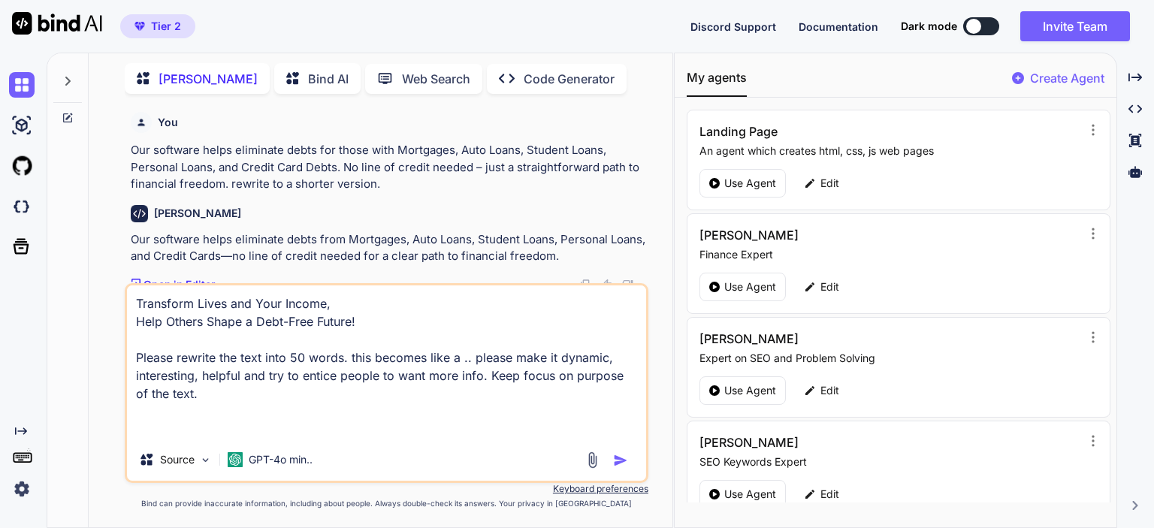
type textarea "x"
type textarea "Transform Lives and Your Income, Help Others Shape a Debt-Free Future! Please r…"
type textarea "x"
type textarea "Transform Lives and Your Income, Help Others Shape a Debt-Free Future! Please r…"
type textarea "x"
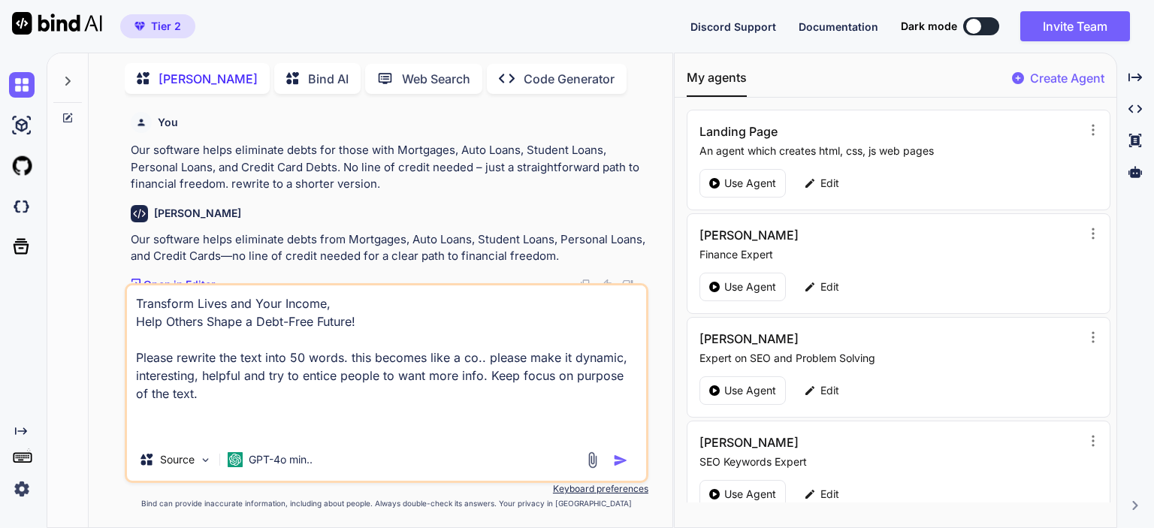
type textarea "Transform Lives and Your Income, Help Others Shape a Debt-Free Future! Please r…"
type textarea "x"
type textarea "Transform Lives and Your Income, Help Others Shape a Debt-Free Future! Please r…"
type textarea "x"
type textarea "Transform Lives and Your Income, Help Others Shape a Debt-Free Future! Please r…"
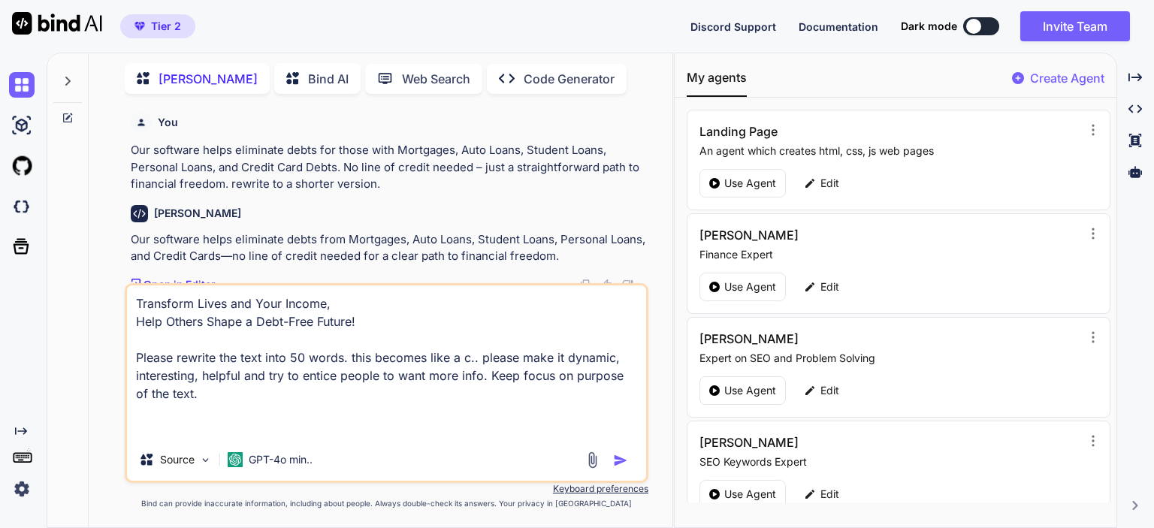
type textarea "x"
type textarea "Transform Lives and Your Income, Help Others Shape a Debt-Free Future! Please r…"
type textarea "x"
type textarea "Transform Lives and Your Income, Help Others Shape a Debt-Free Future! Please r…"
type textarea "x"
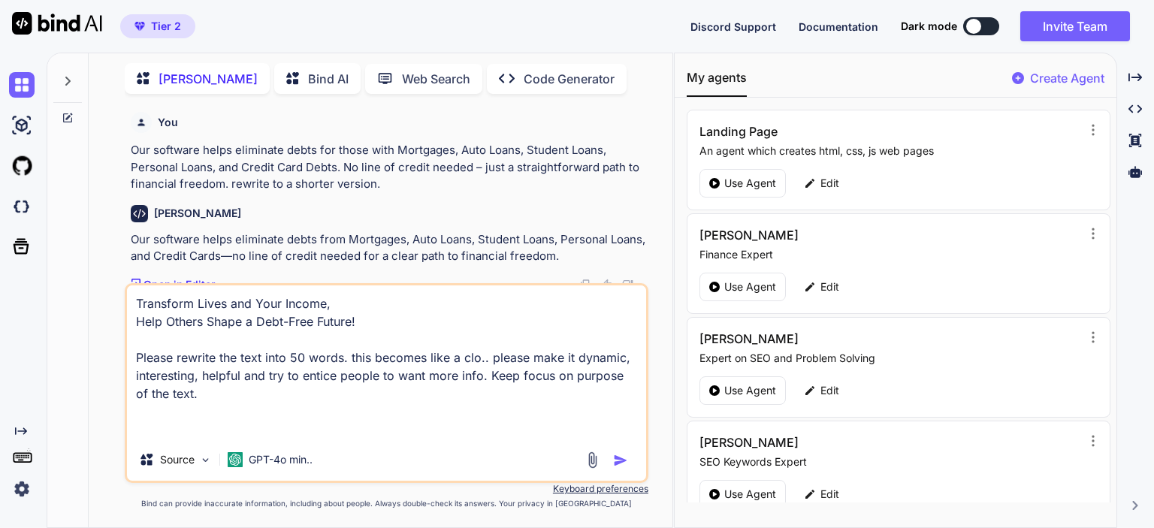
type textarea "Transform Lives and Your Income, Help Others Shape a Debt-Free Future! Please r…"
type textarea "x"
type textarea "Transform Lives and Your Income, Help Others Shape a Debt-Free Future! Please r…"
type textarea "x"
type textarea "Transform Lives and Your Income, Help Others Shape a Debt-Free Future! Please r…"
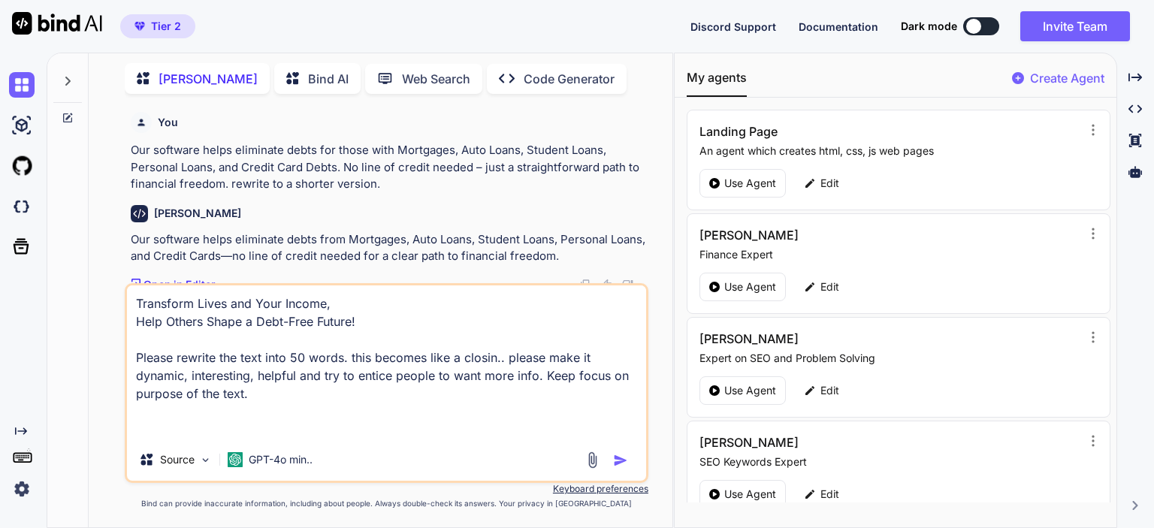
type textarea "x"
type textarea "Transform Lives and Your Income, Help Others Shape a Debt-Free Future! Please r…"
type textarea "x"
type textarea "Transform Lives and Your Income, Help Others Shape a Debt-Free Future! Please r…"
type textarea "x"
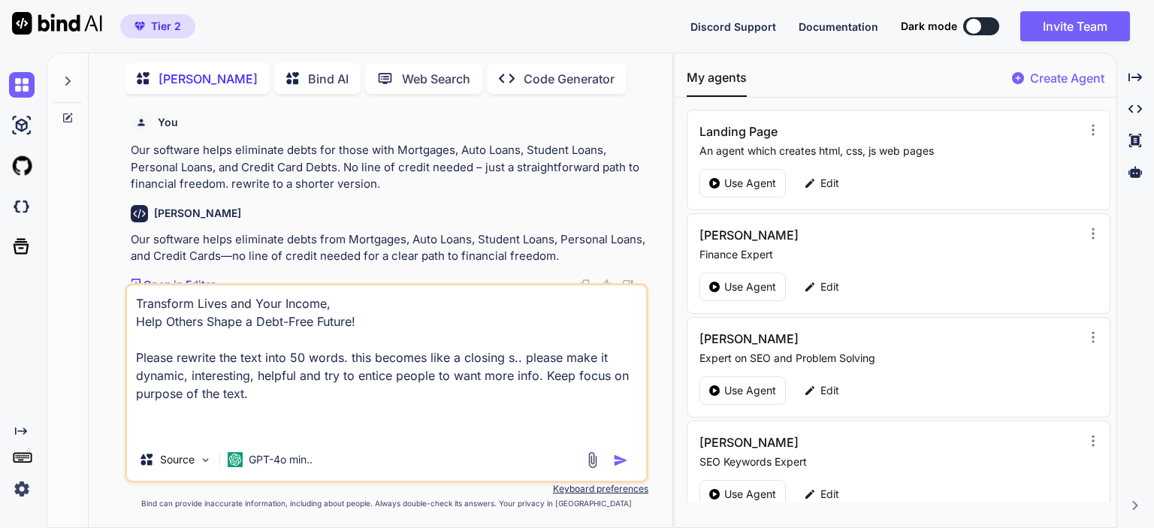
type textarea "Transform Lives and Your Income, Help Others Shape a Debt-Free Future! Please r…"
type textarea "x"
type textarea "Transform Lives and Your Income, Help Others Shape a Debt-Free Future! Please r…"
type textarea "x"
type textarea "Transform Lives and Your Income, Help Others Shape a Debt-Free Future! Please r…"
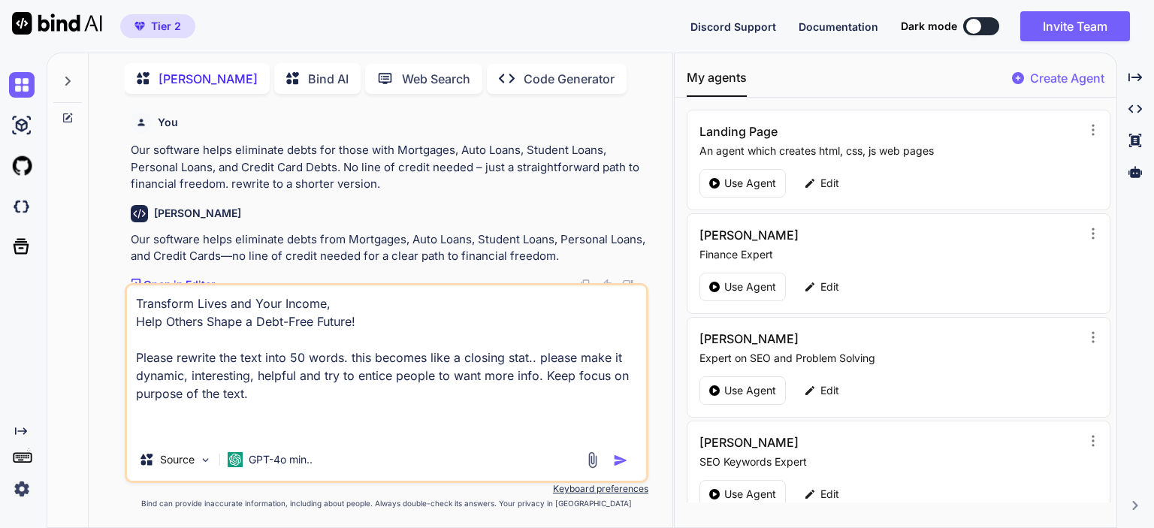
type textarea "x"
type textarea "Transform Lives and Your Income, Help Others Shape a Debt-Free Future! Please r…"
type textarea "x"
type textarea "Transform Lives and Your Income, Help Others Shape a Debt-Free Future! Please r…"
type textarea "x"
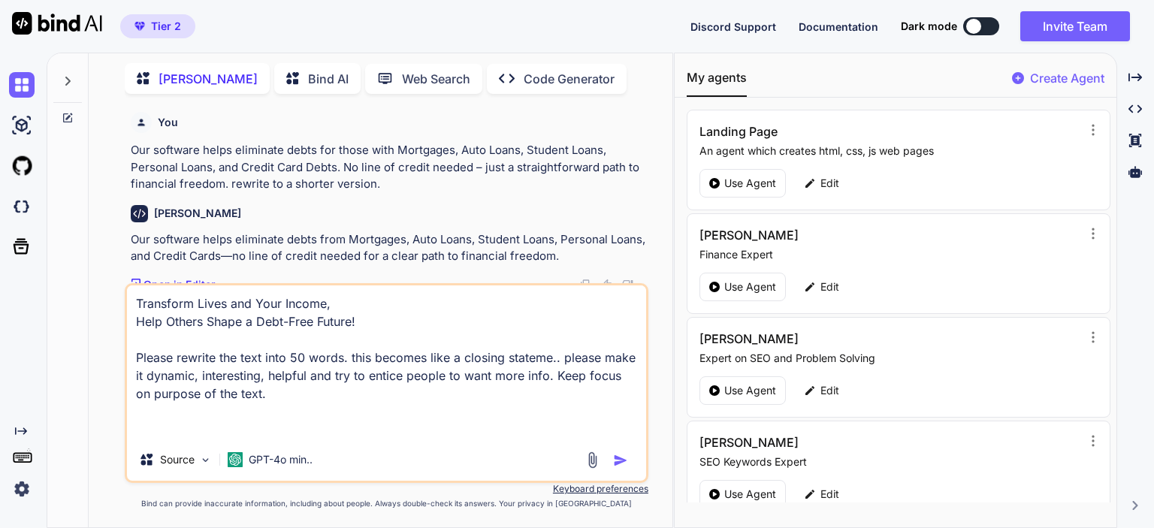
type textarea "Transform Lives and Your Income, Help Others Shape a Debt-Free Future! Please r…"
type textarea "x"
type textarea "Transform Lives and Your Income, Help Others Shape a Debt-Free Future! Please r…"
type textarea "x"
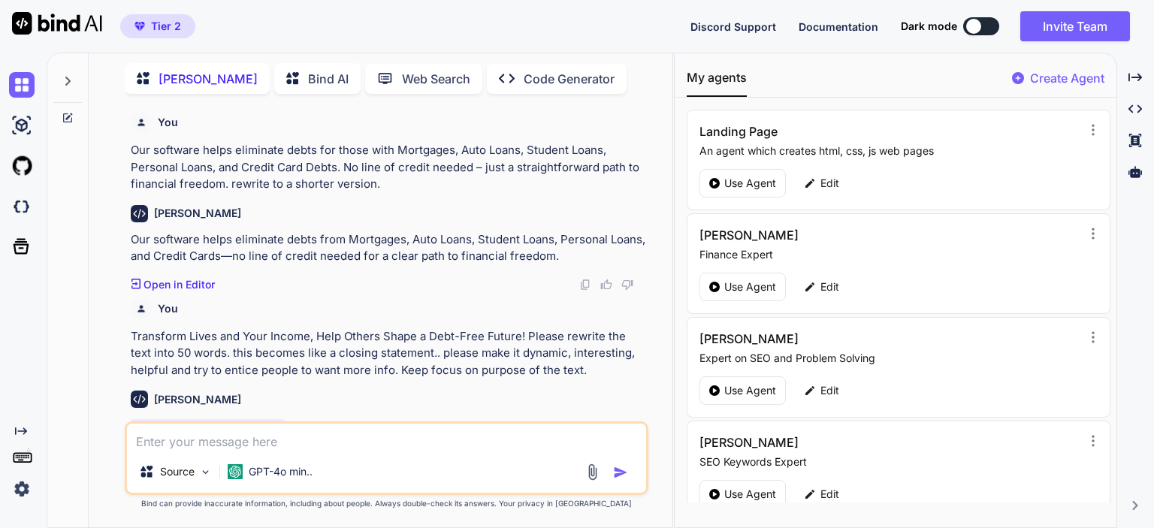
scroll to position [62, 0]
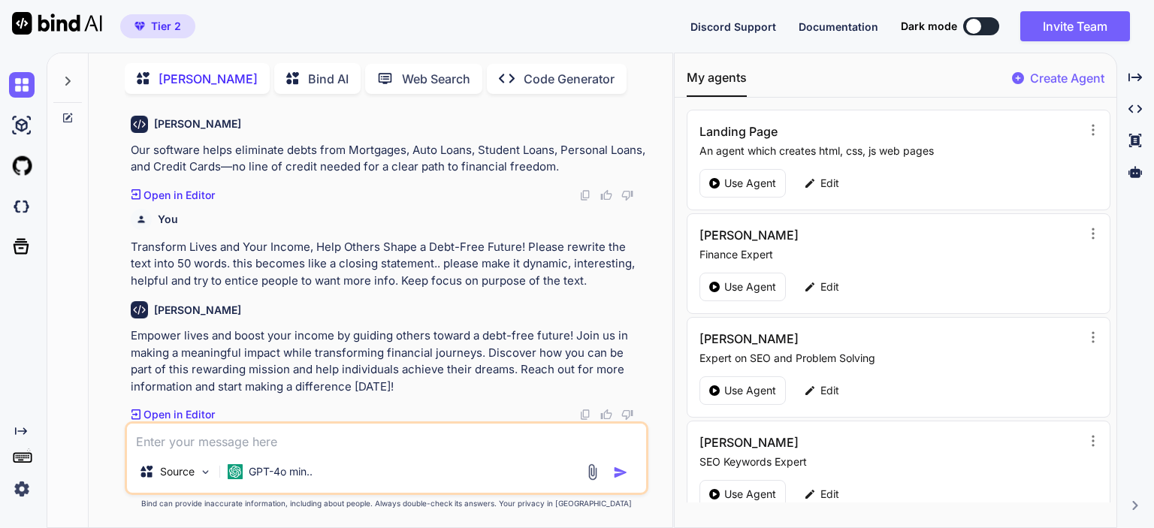
type textarea "x"
click at [584, 416] on img at bounding box center [585, 415] width 12 height 12
